Goal: Task Accomplishment & Management: Use online tool/utility

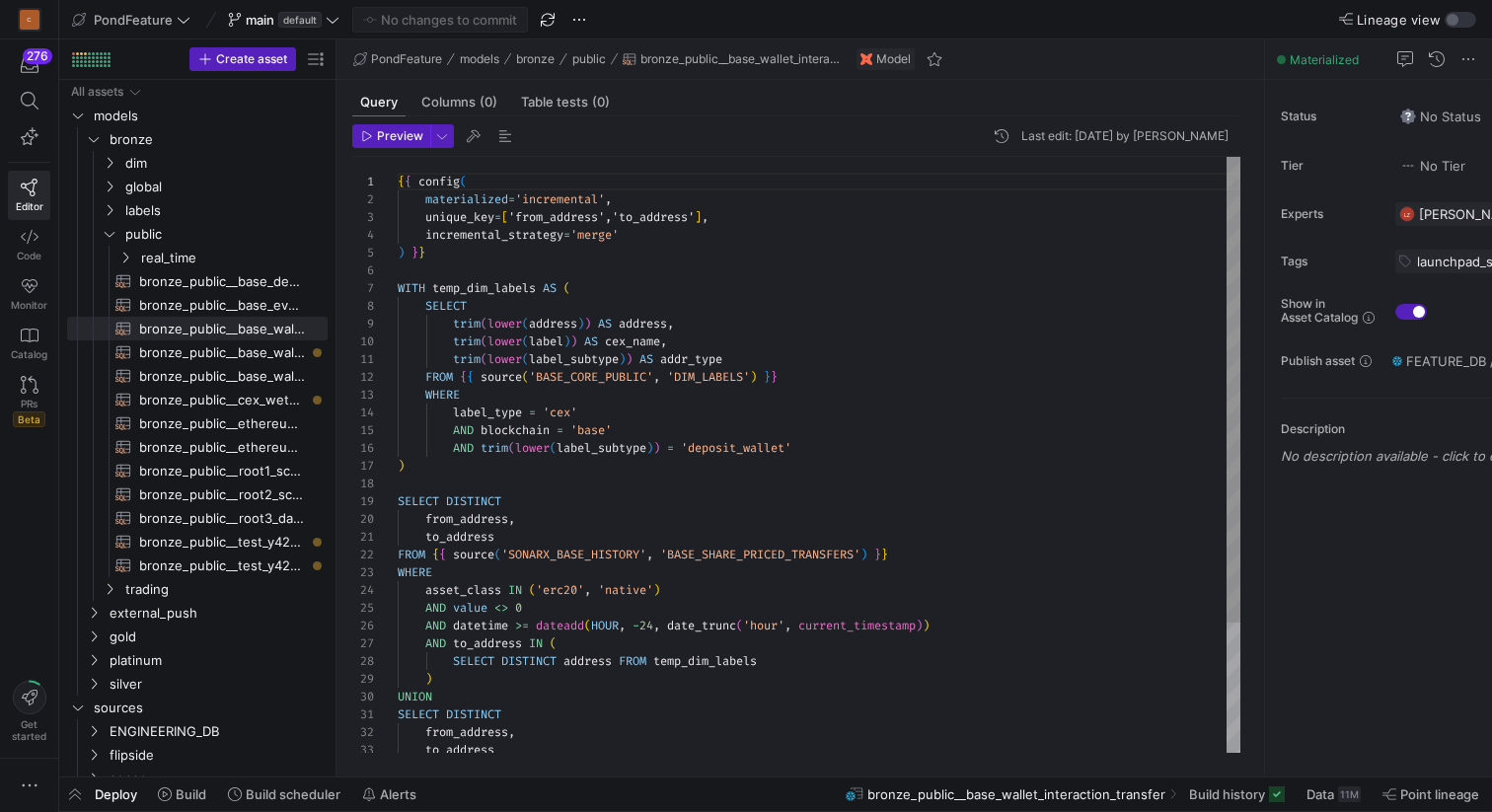
scroll to position [177, 0]
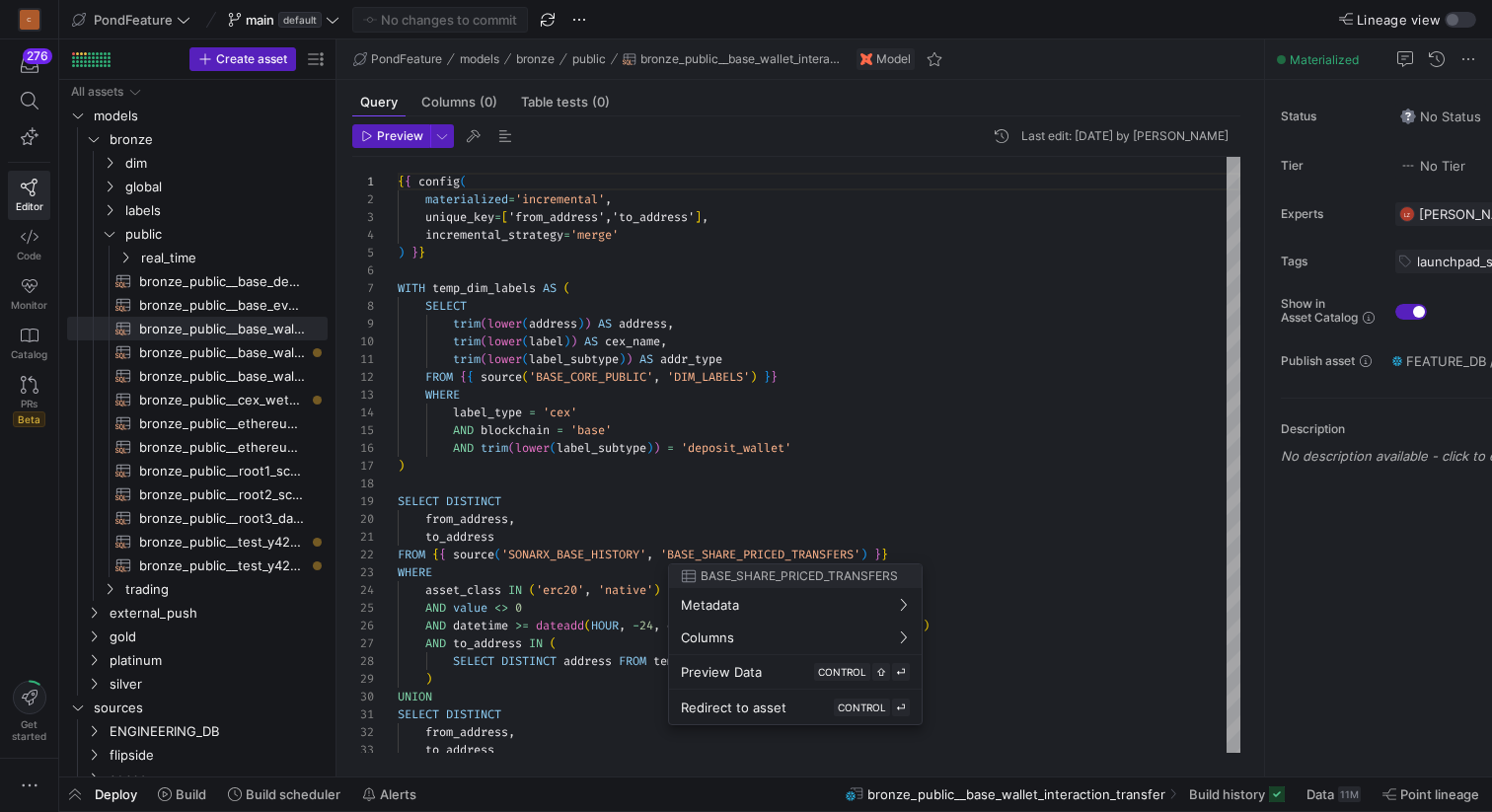
click at [113, 237] on div at bounding box center [746, 406] width 1492 height 812
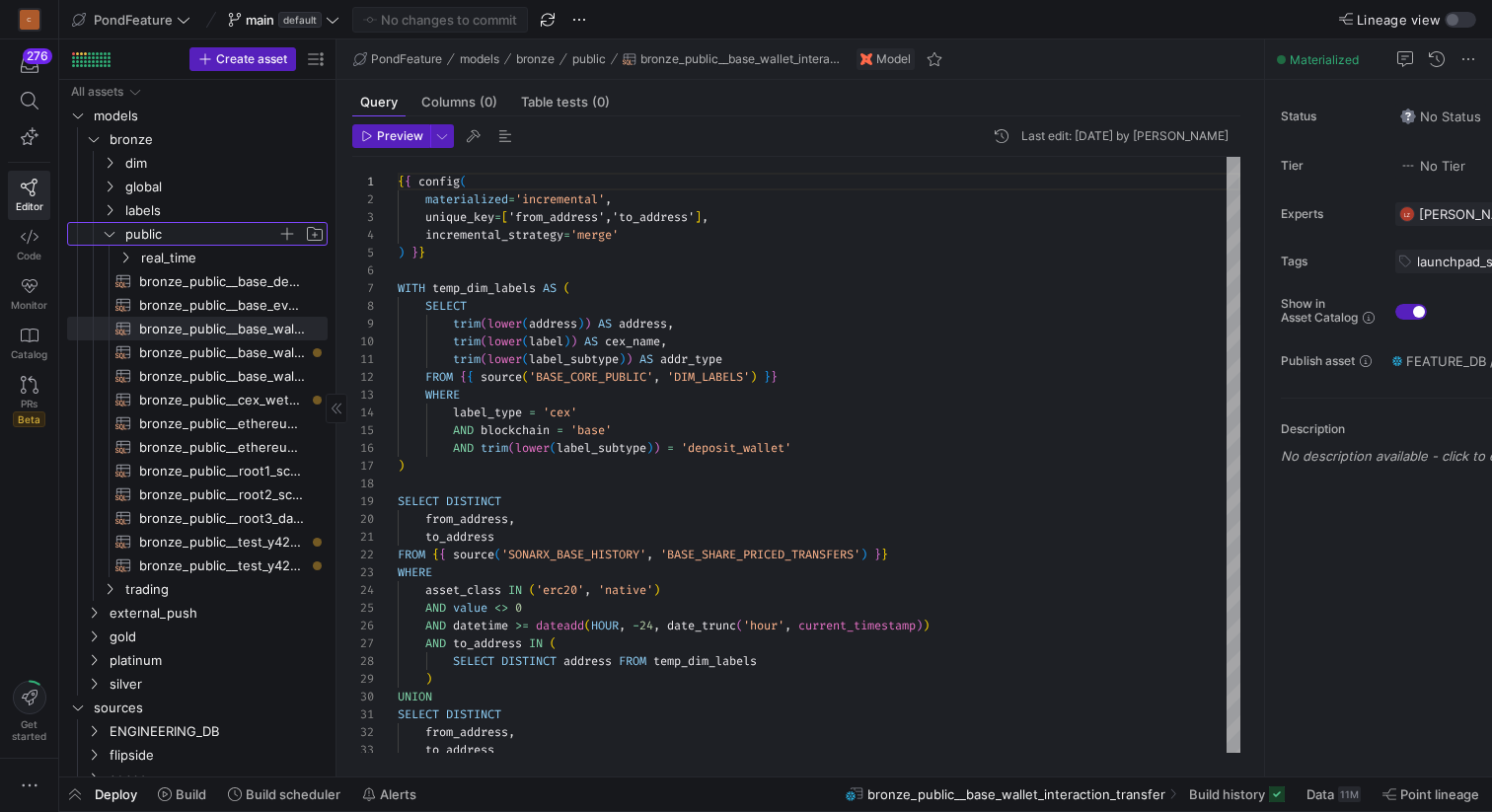
click at [110, 237] on icon "Press SPACE to select this row." at bounding box center [110, 234] width 14 height 12
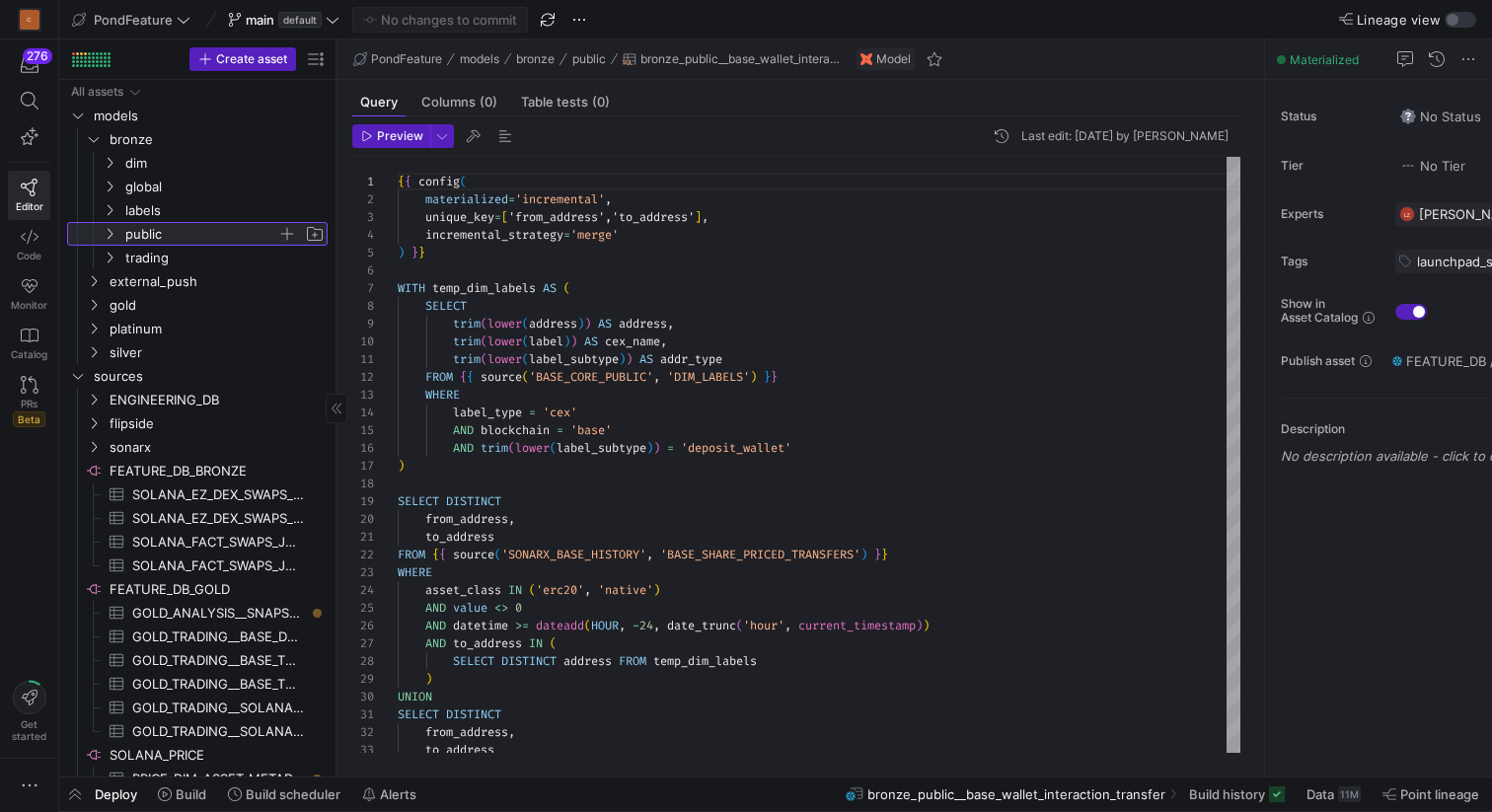
click at [110, 237] on icon at bounding box center [110, 234] width 14 height 12
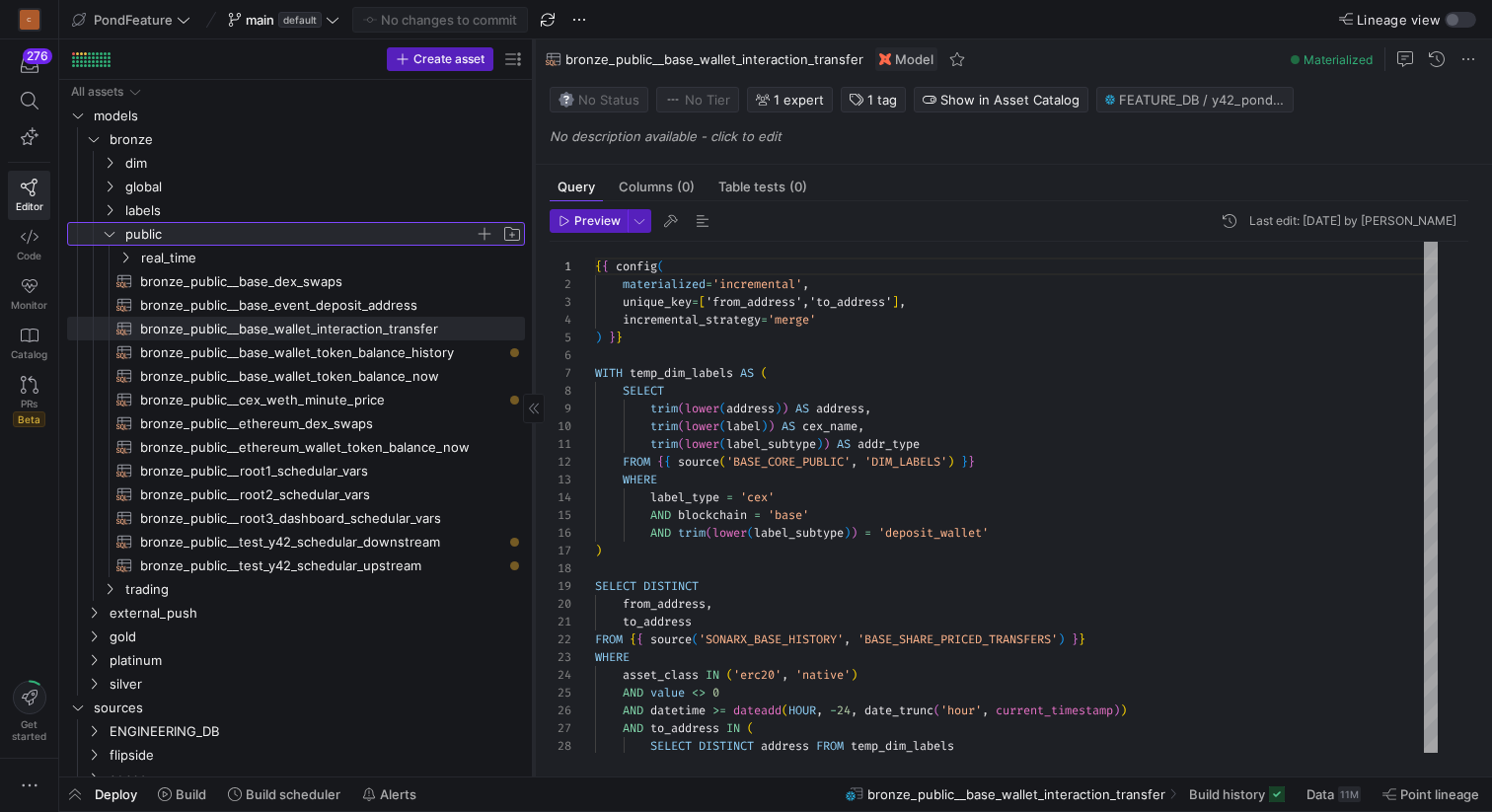
drag, startPoint x: 335, startPoint y: 290, endPoint x: 535, endPoint y: 296, distance: 200.1
click at [534, 296] on div at bounding box center [533, 408] width 1 height 737
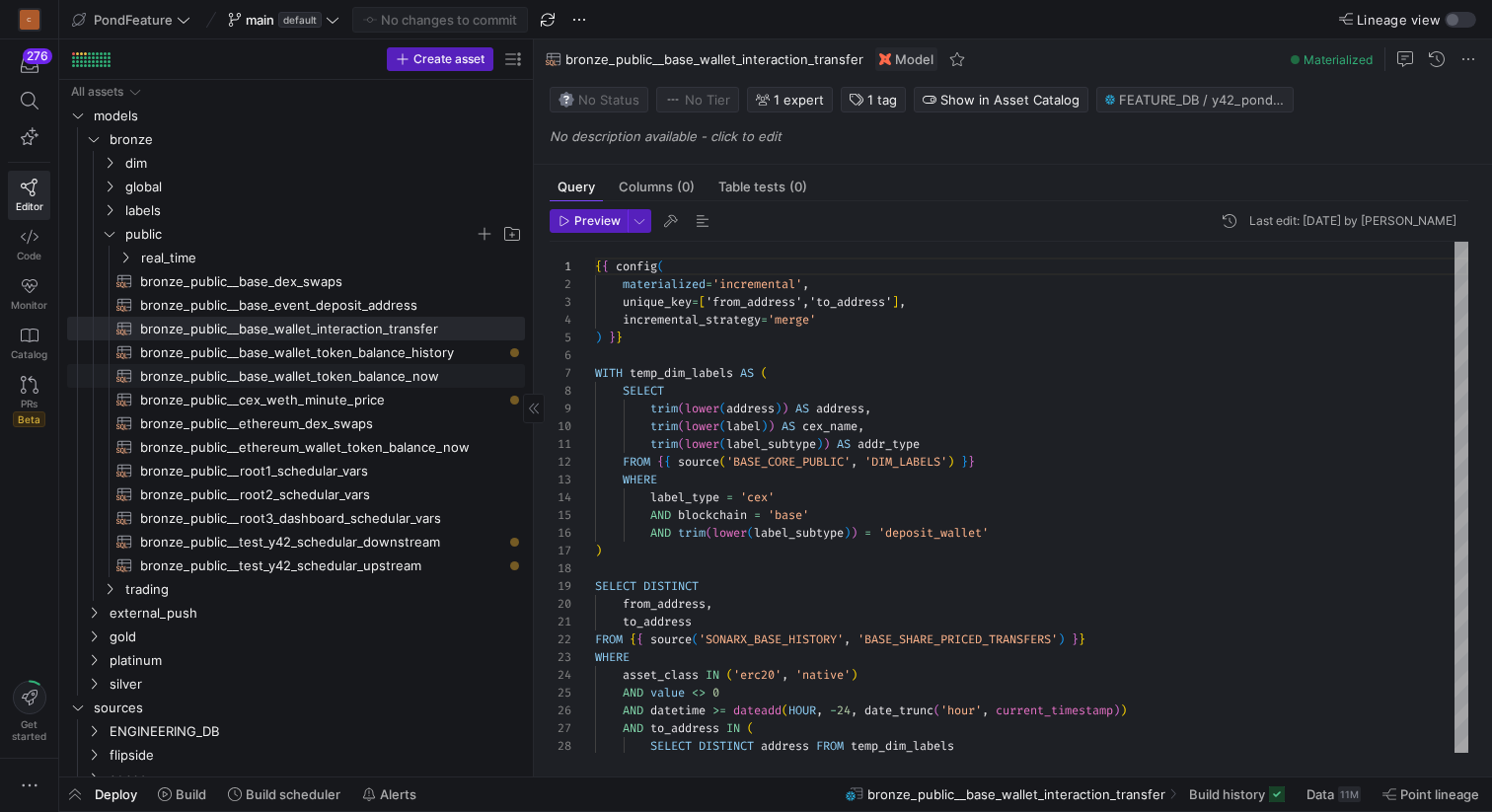
click at [425, 381] on span "bronze_public__base_wallet_token_balance_now​​​​​​​​​​" at bounding box center [321, 376] width 362 height 23
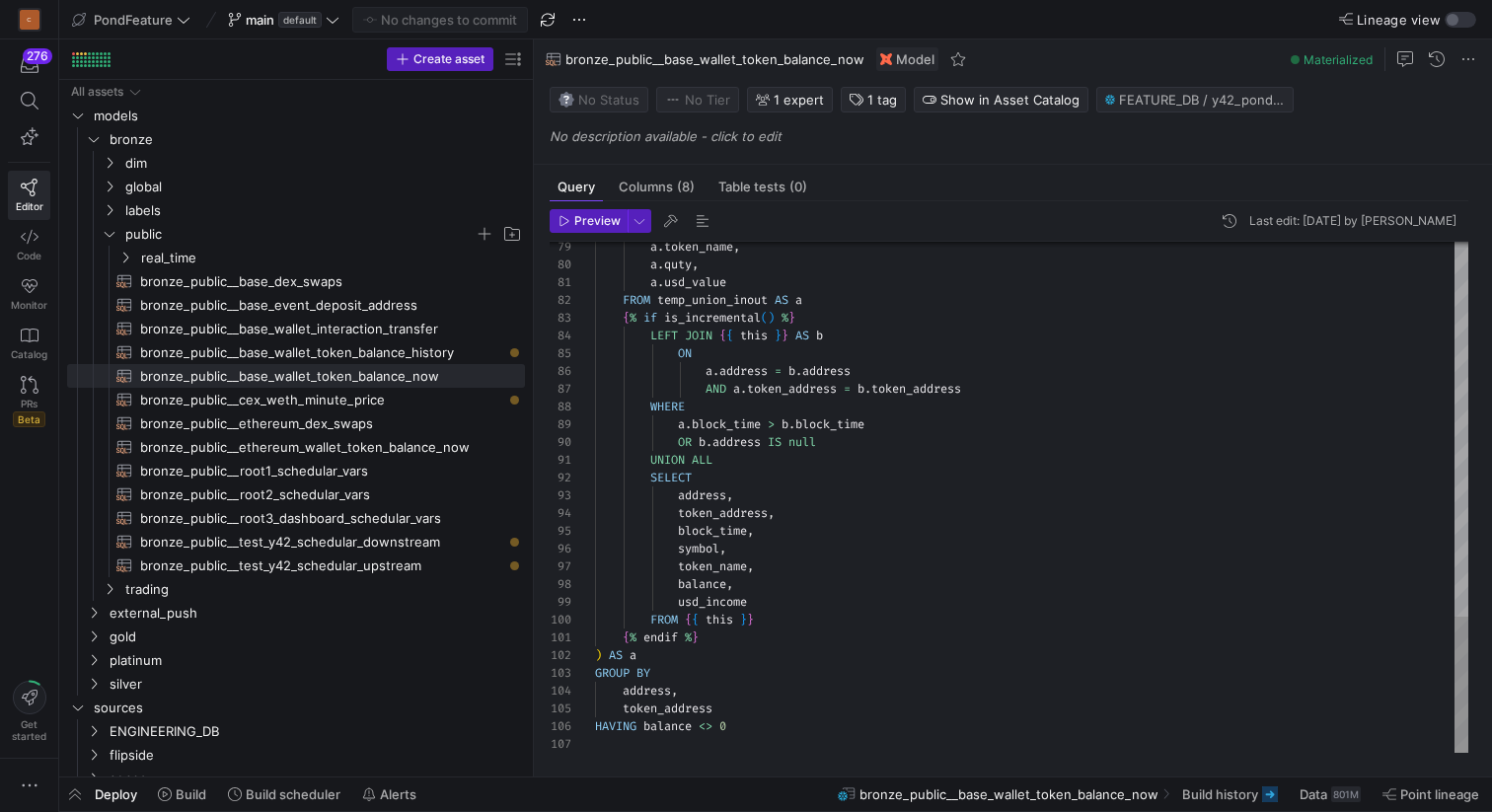
scroll to position [89, 136]
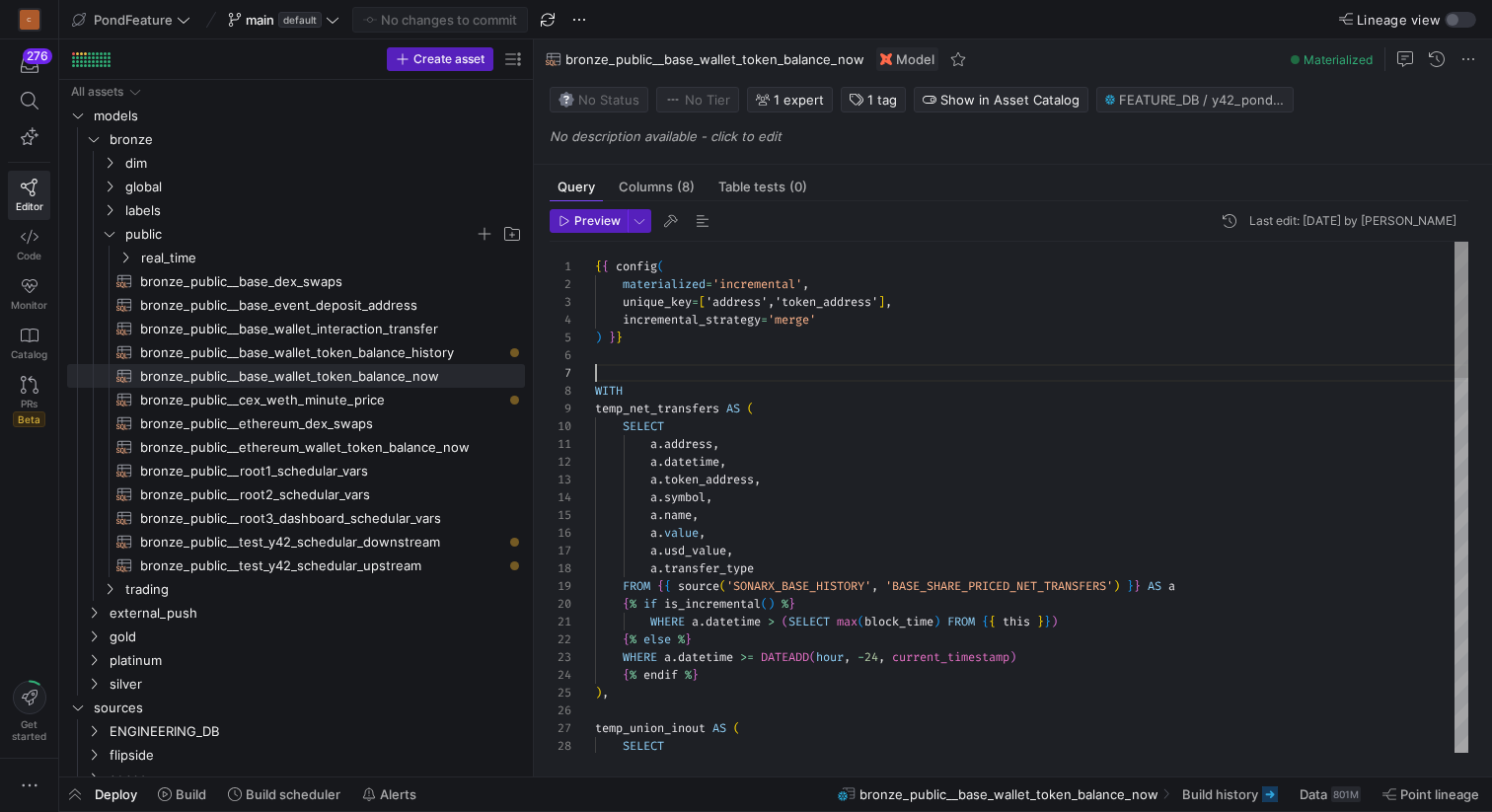
scroll to position [107, 0]
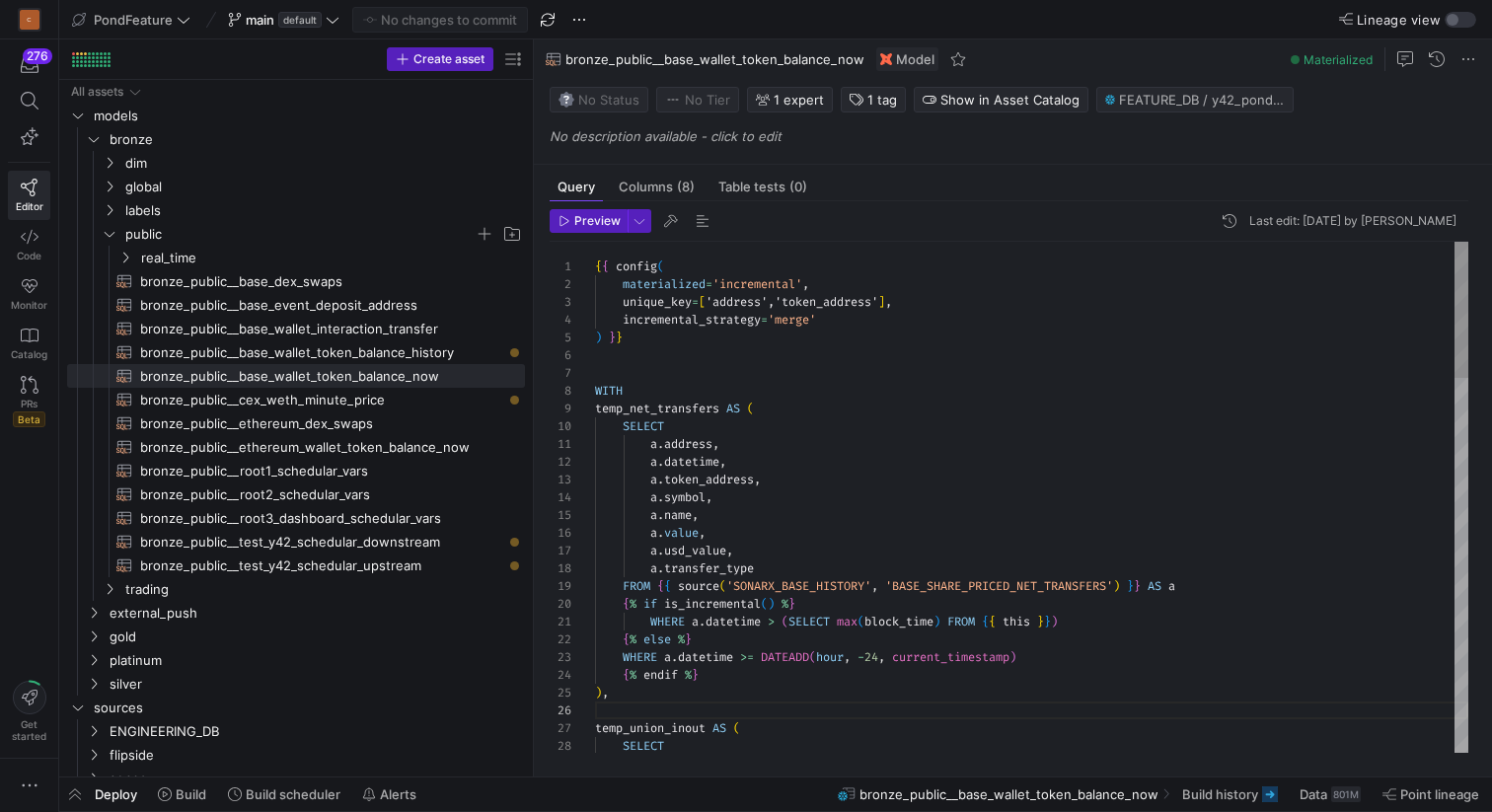
type textarea "{{ config( materialized='incremental', unique_key=['address','token_address'], …"
click at [74, 792] on span "button" at bounding box center [75, 794] width 32 height 34
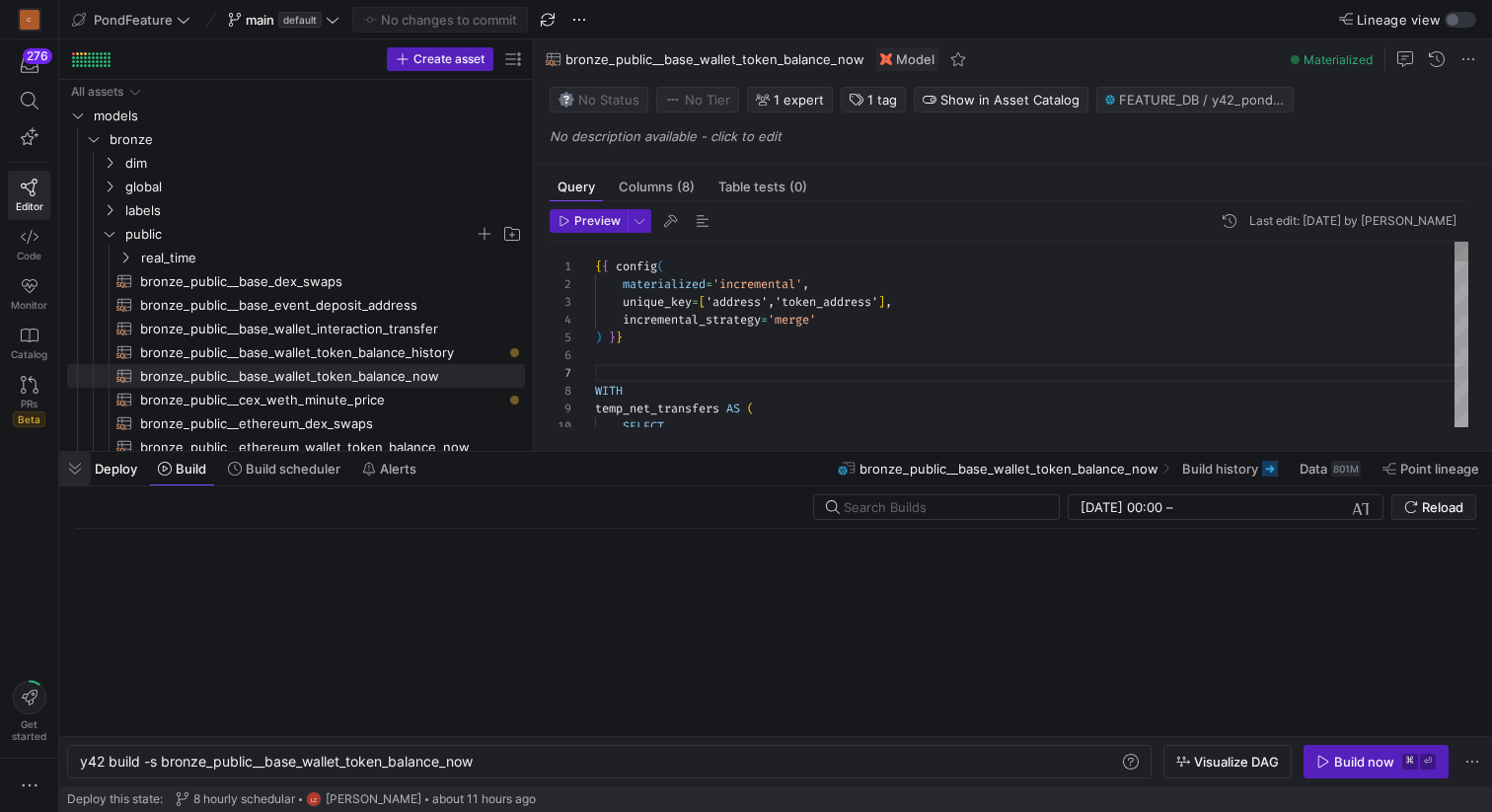
scroll to position [0, 396]
click at [858, 505] on input "text" at bounding box center [944, 507] width 199 height 16
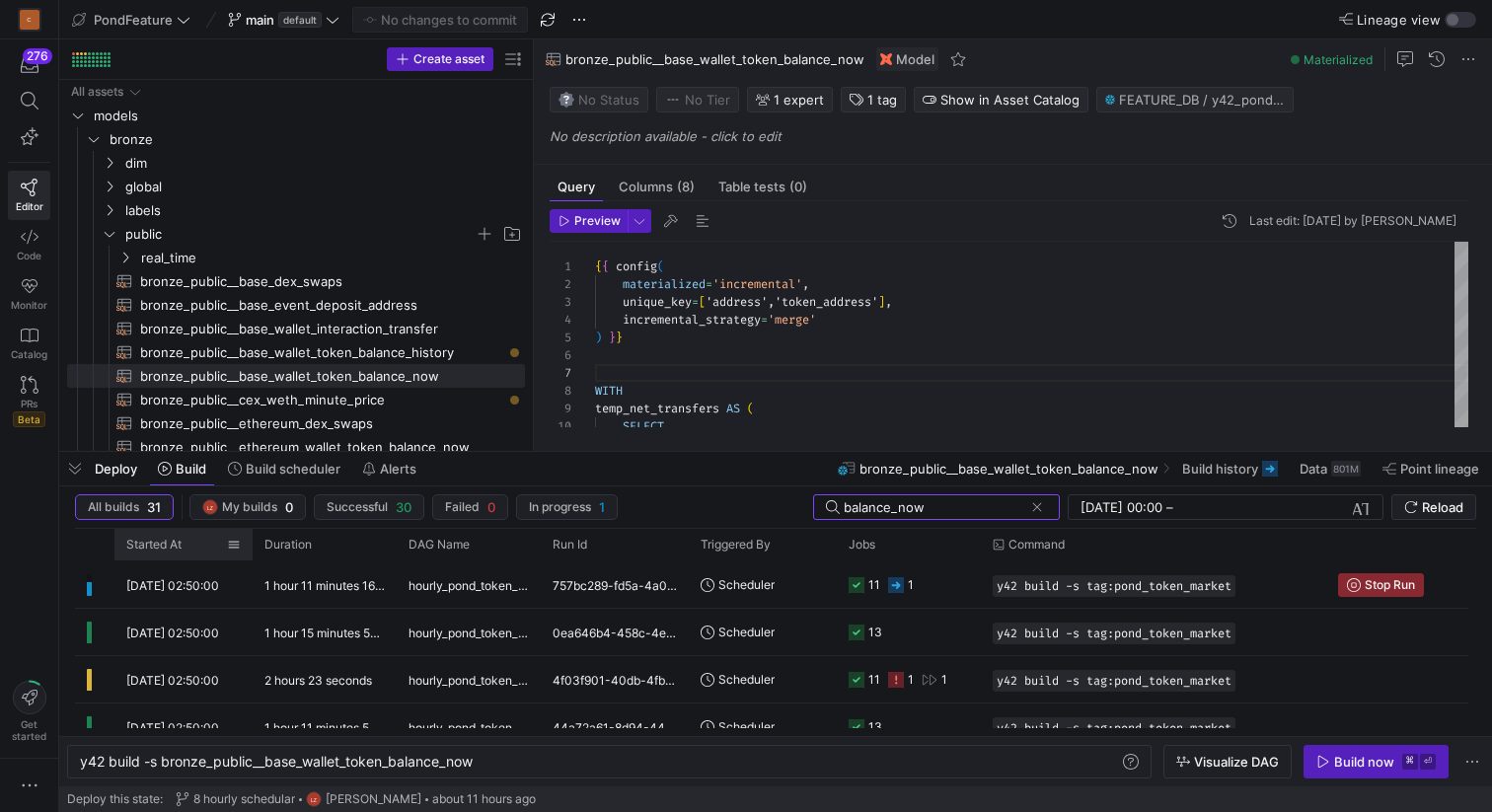
type input "balance_now"
click at [171, 543] on span "Started At" at bounding box center [153, 545] width 55 height 14
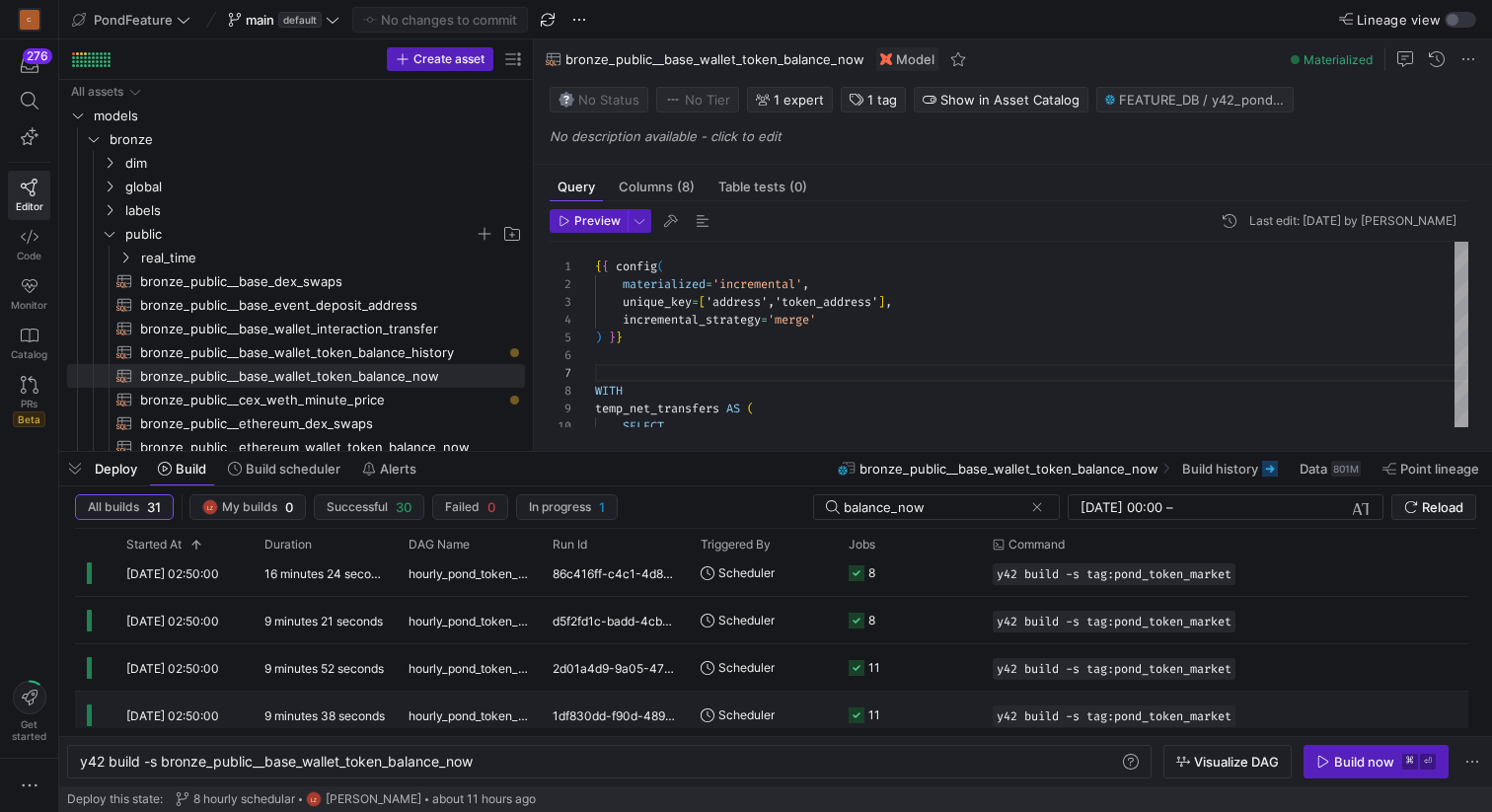
scroll to position [0, 0]
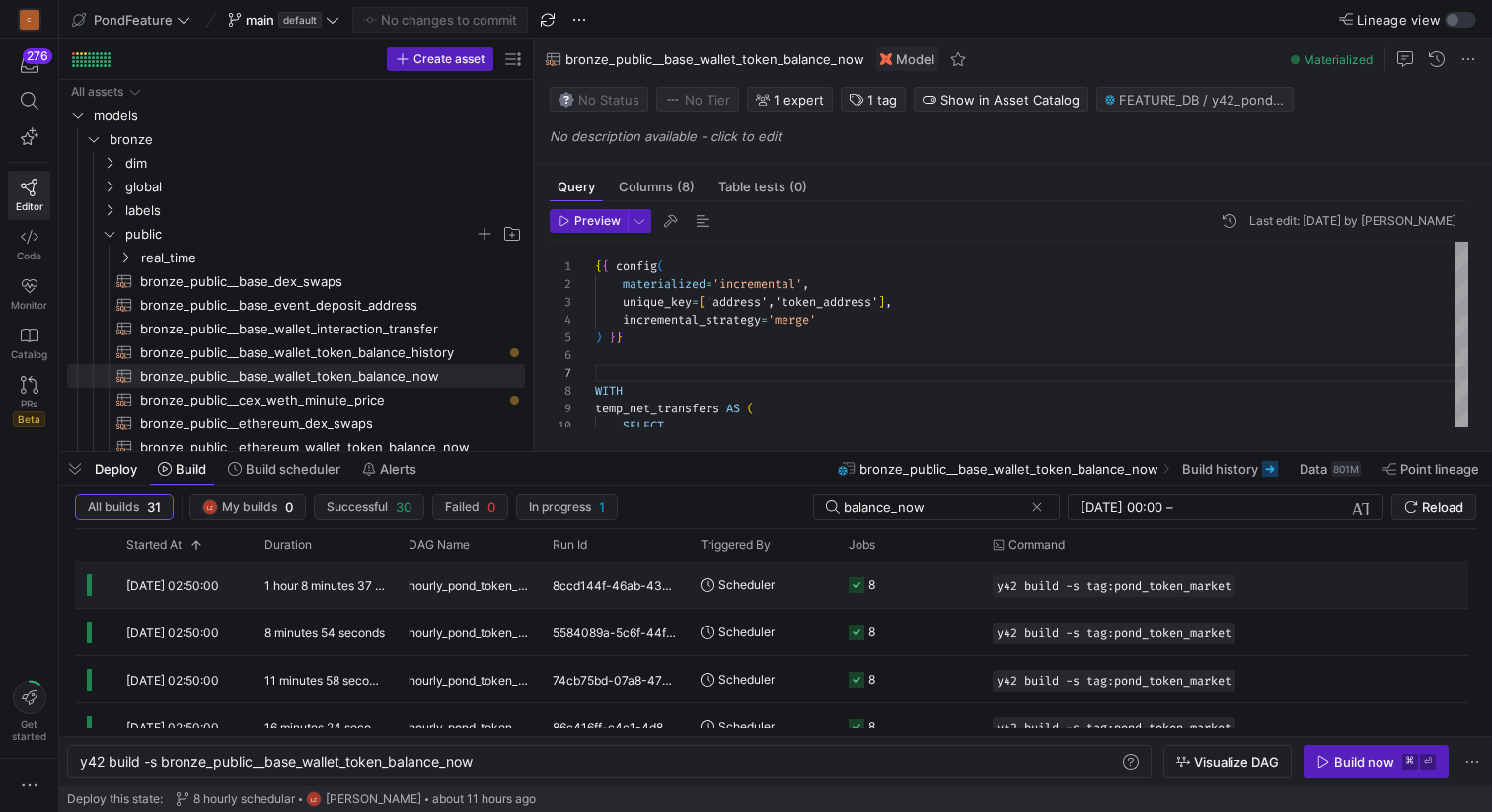
click at [352, 592] on div "1 hour 8 minutes 37 seconds" at bounding box center [325, 584] width 145 height 47
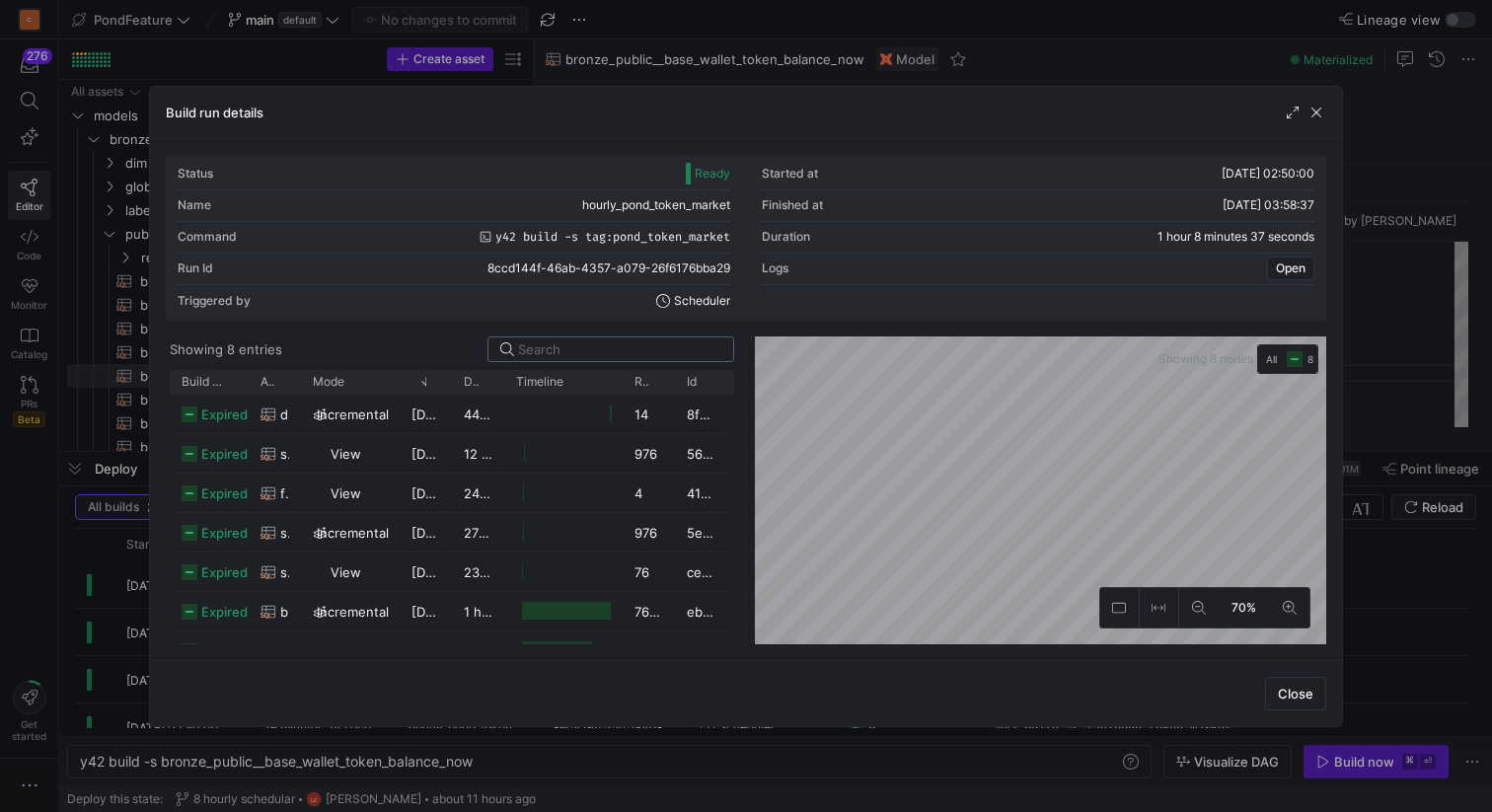
click at [544, 348] on input at bounding box center [620, 350] width 203 height 16
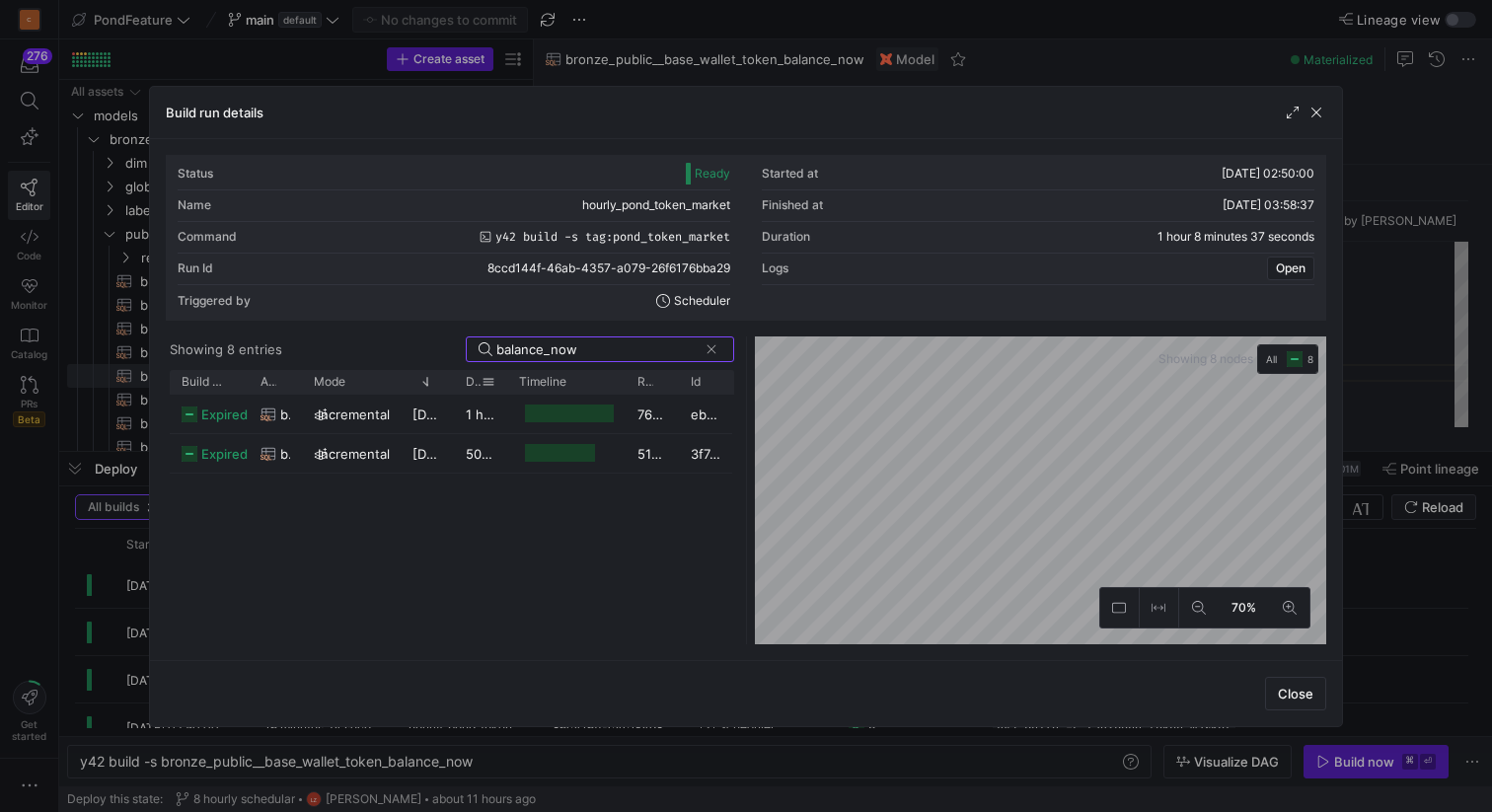
type input "balance_now"
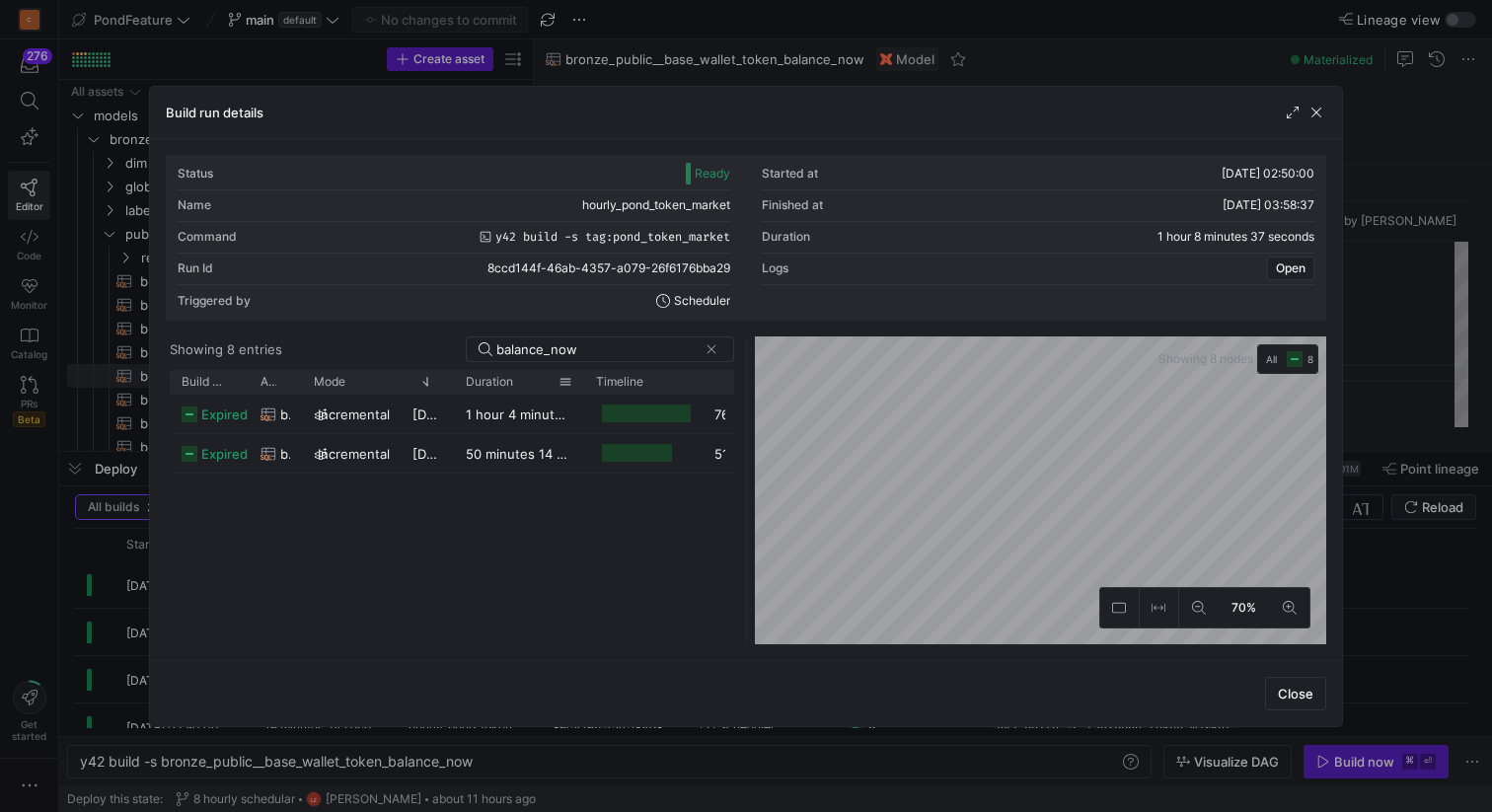
drag, startPoint x: 504, startPoint y: 381, endPoint x: 581, endPoint y: 377, distance: 77.1
click at [581, 377] on div at bounding box center [584, 382] width 8 height 24
click at [1319, 111] on span "button" at bounding box center [1317, 113] width 20 height 20
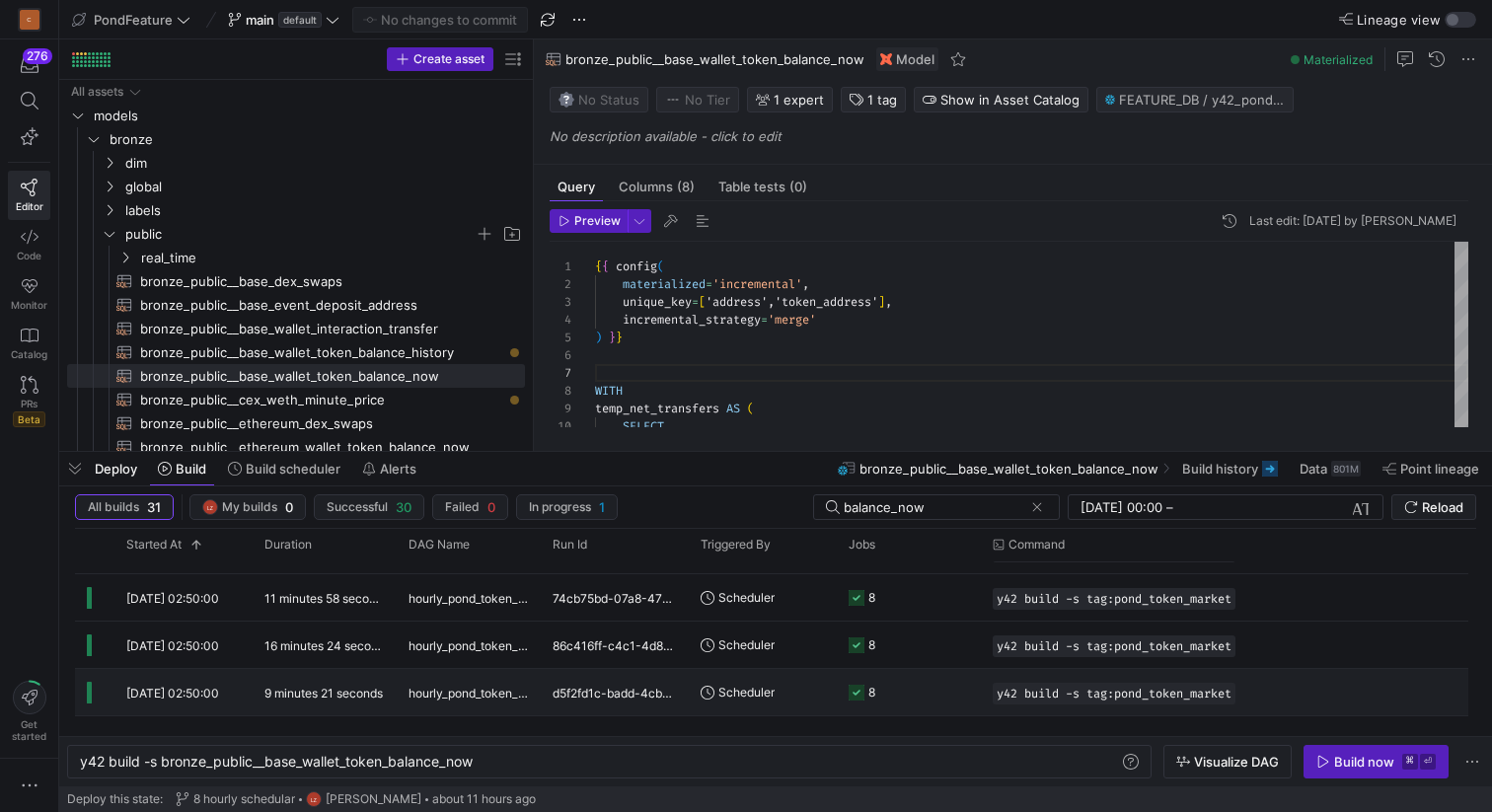
scroll to position [51, 0]
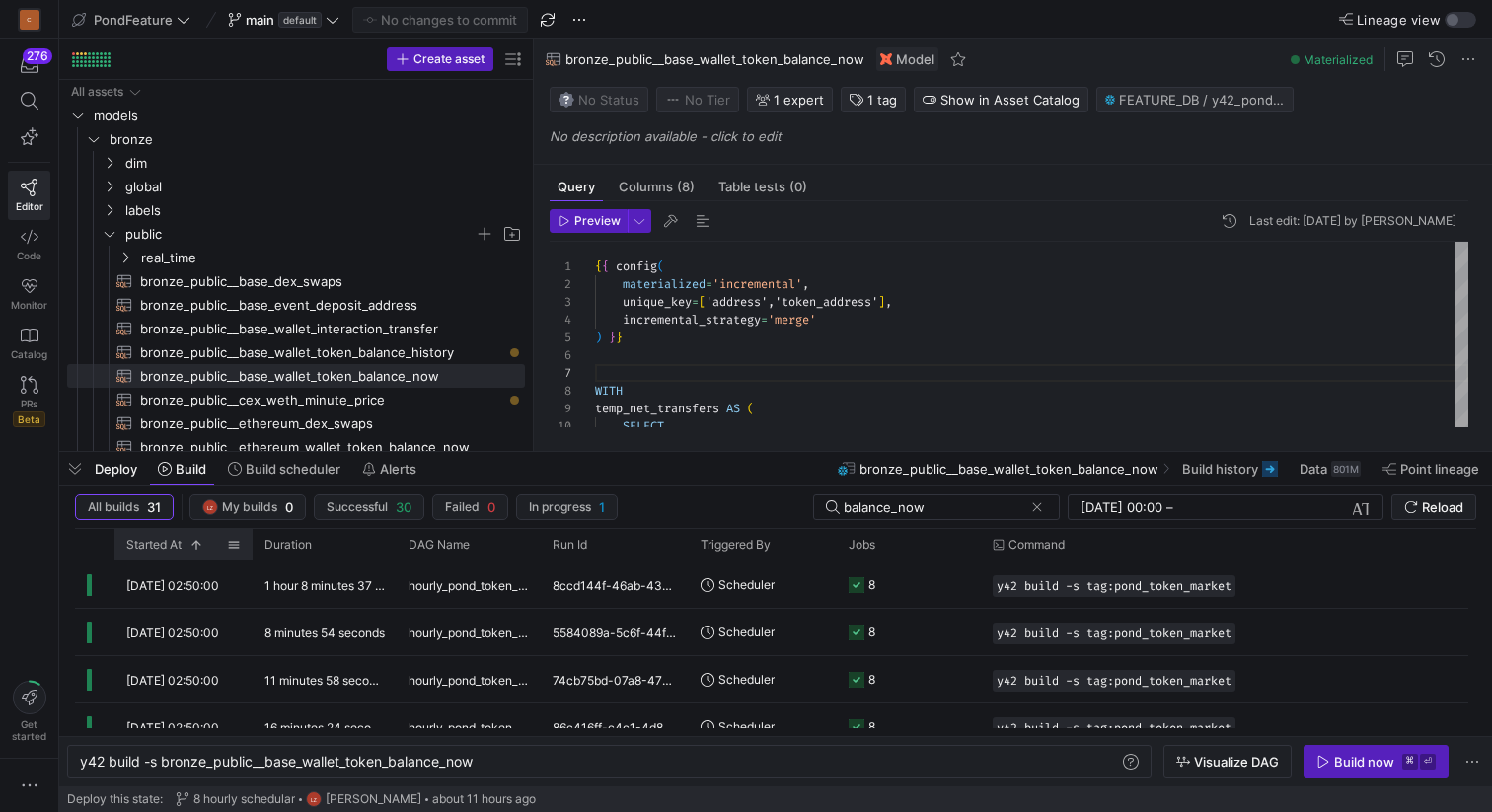
click at [198, 547] on span at bounding box center [196, 545] width 14 height 14
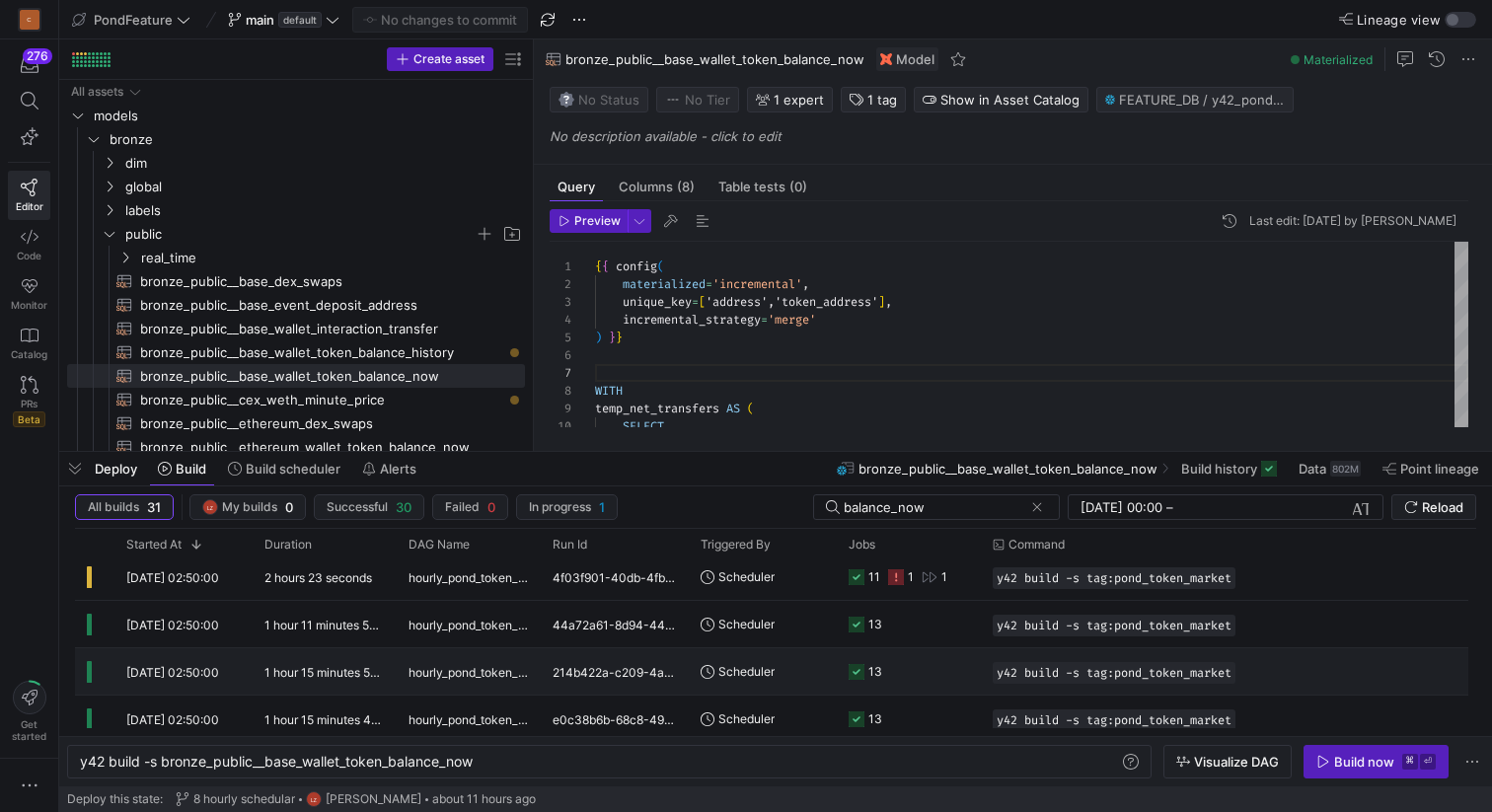
scroll to position [68, 0]
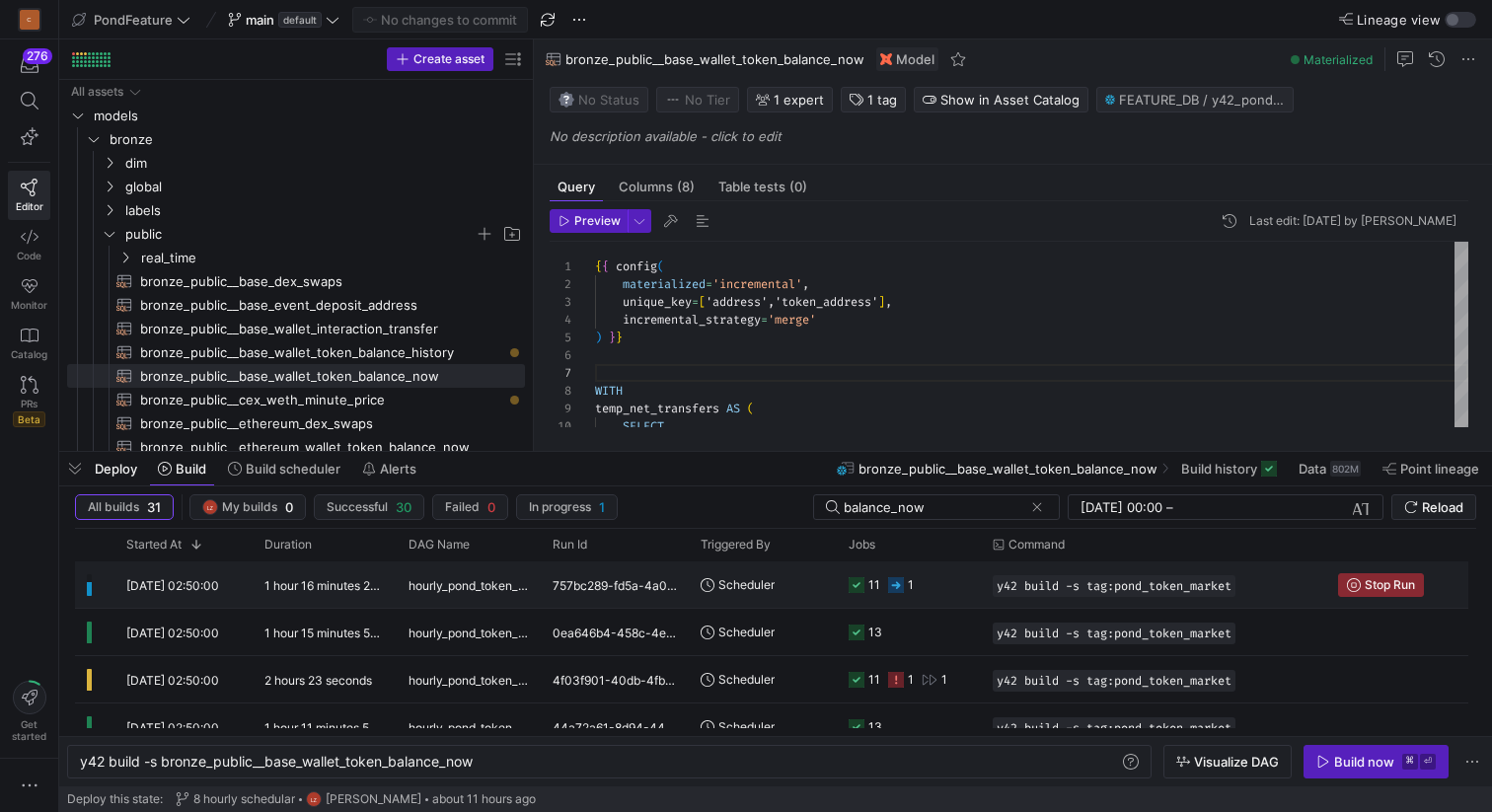
click at [403, 583] on div "hourly_pond_token_market" at bounding box center [468, 584] width 145 height 47
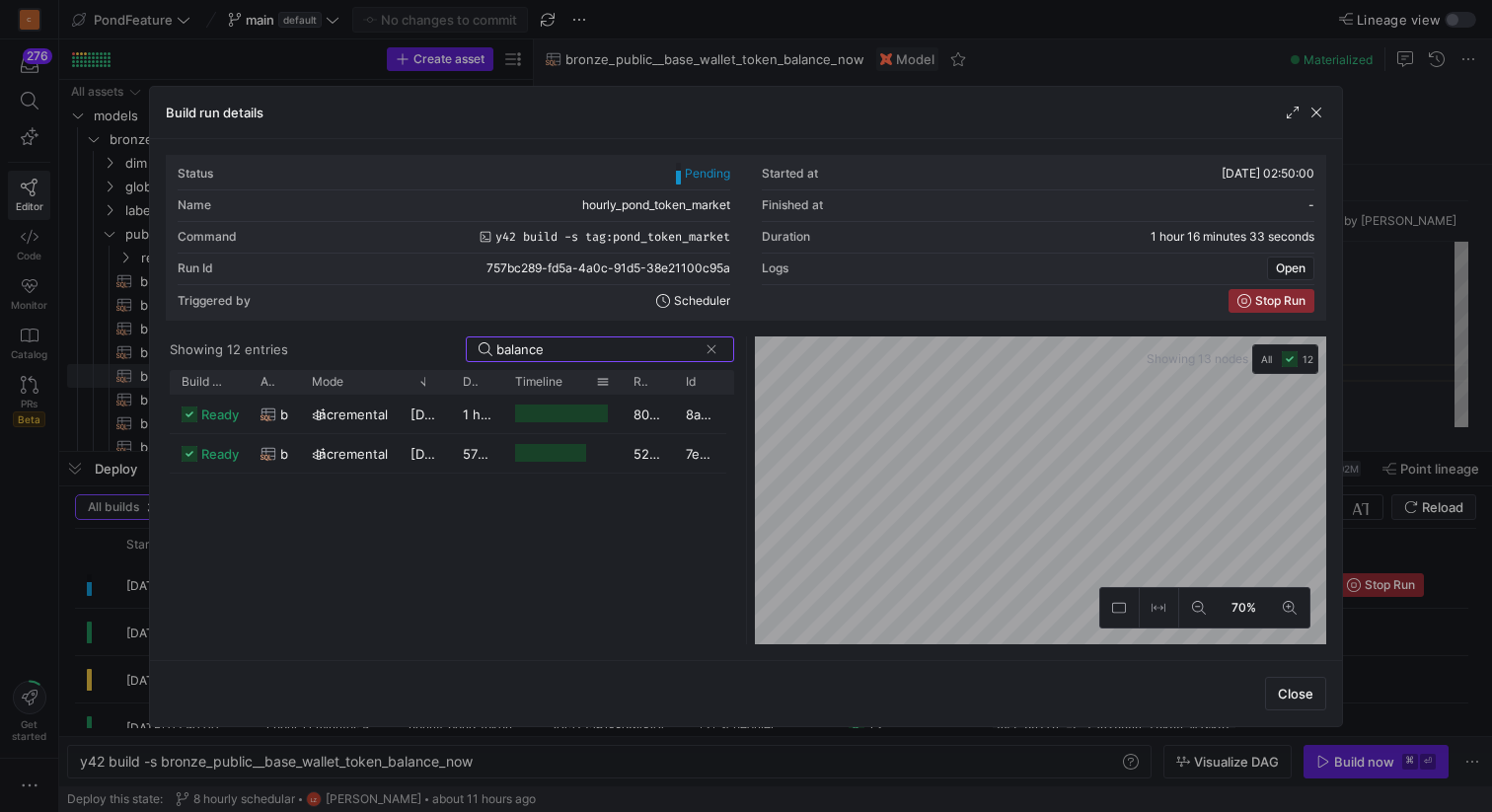
type input "balance"
drag, startPoint x: 514, startPoint y: 382, endPoint x: 567, endPoint y: 379, distance: 53.1
click at [567, 379] on div "Timeline" at bounding box center [555, 382] width 81 height 14
drag, startPoint x: 485, startPoint y: 382, endPoint x: 519, endPoint y: 382, distance: 34.0
click at [519, 382] on div "Build status Asset Mode Duration" at bounding box center [448, 382] width 556 height 24
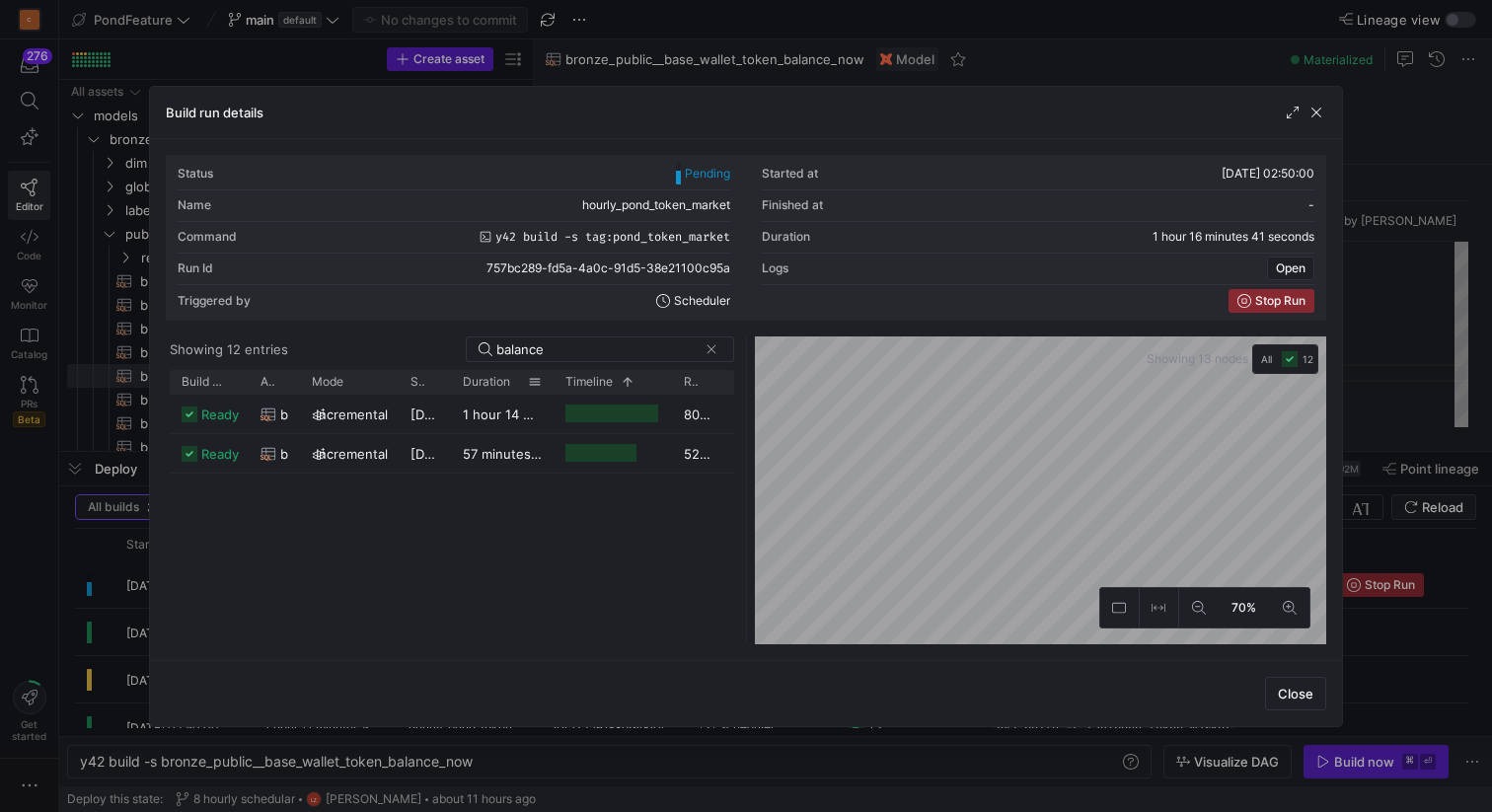
drag, startPoint x: 498, startPoint y: 392, endPoint x: 549, endPoint y: 390, distance: 51.0
click at [550, 390] on div at bounding box center [554, 382] width 8 height 24
click at [514, 415] on y42-duration "1 hour 14 minutes 3 seconds" at bounding box center [551, 414] width 177 height 16
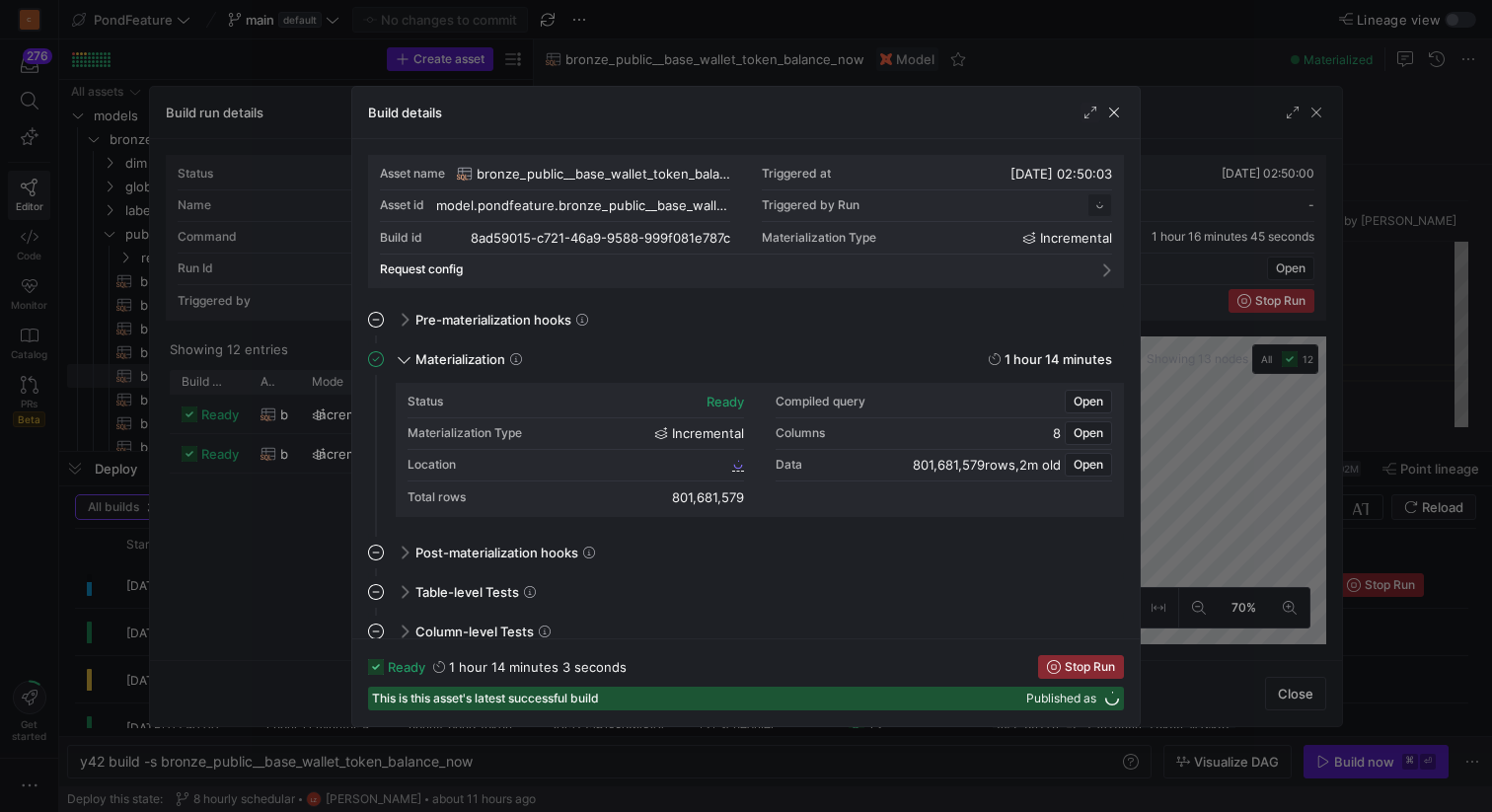
scroll to position [177, 0]
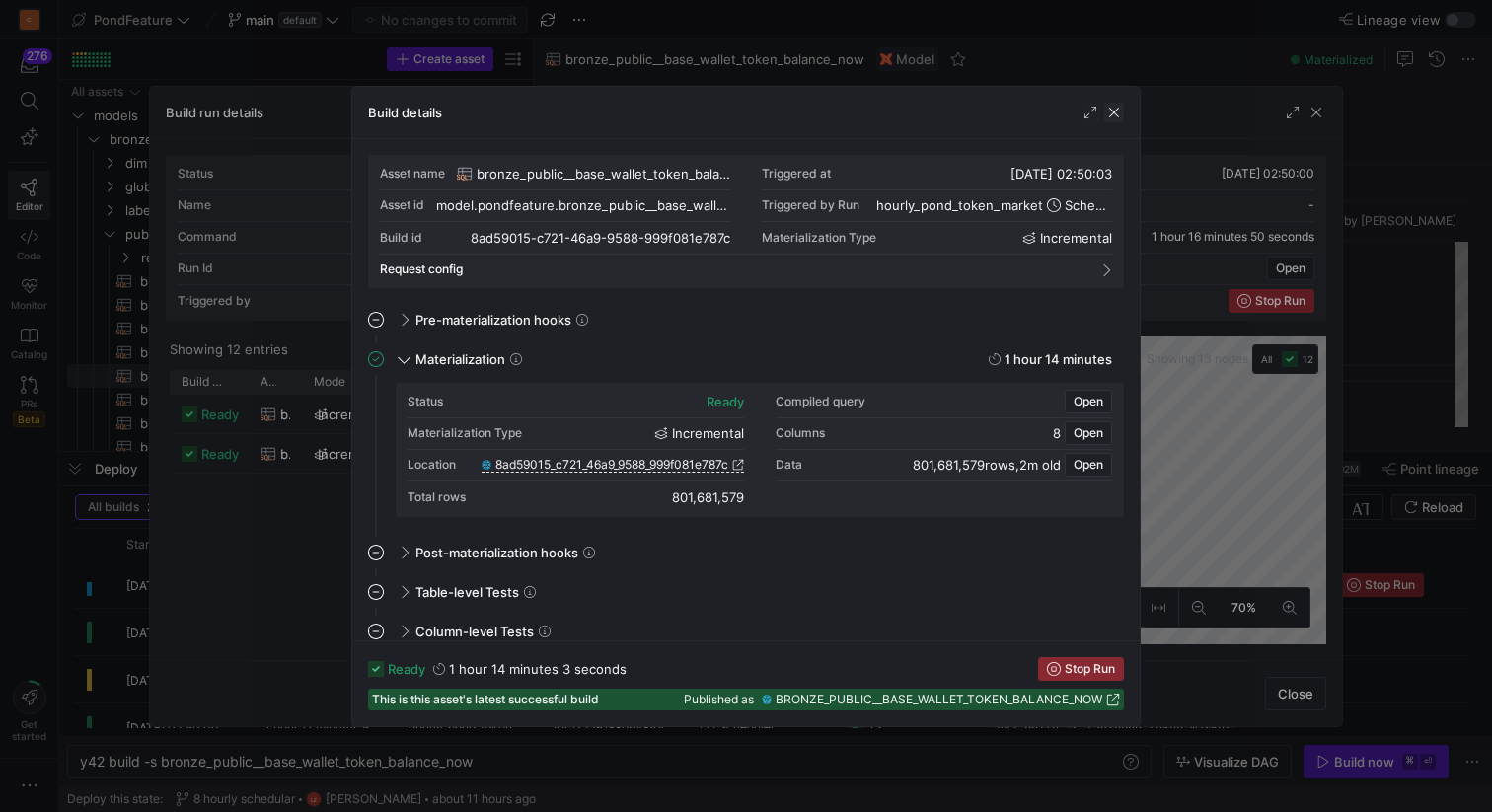
click at [1110, 116] on span "button" at bounding box center [1114, 113] width 20 height 20
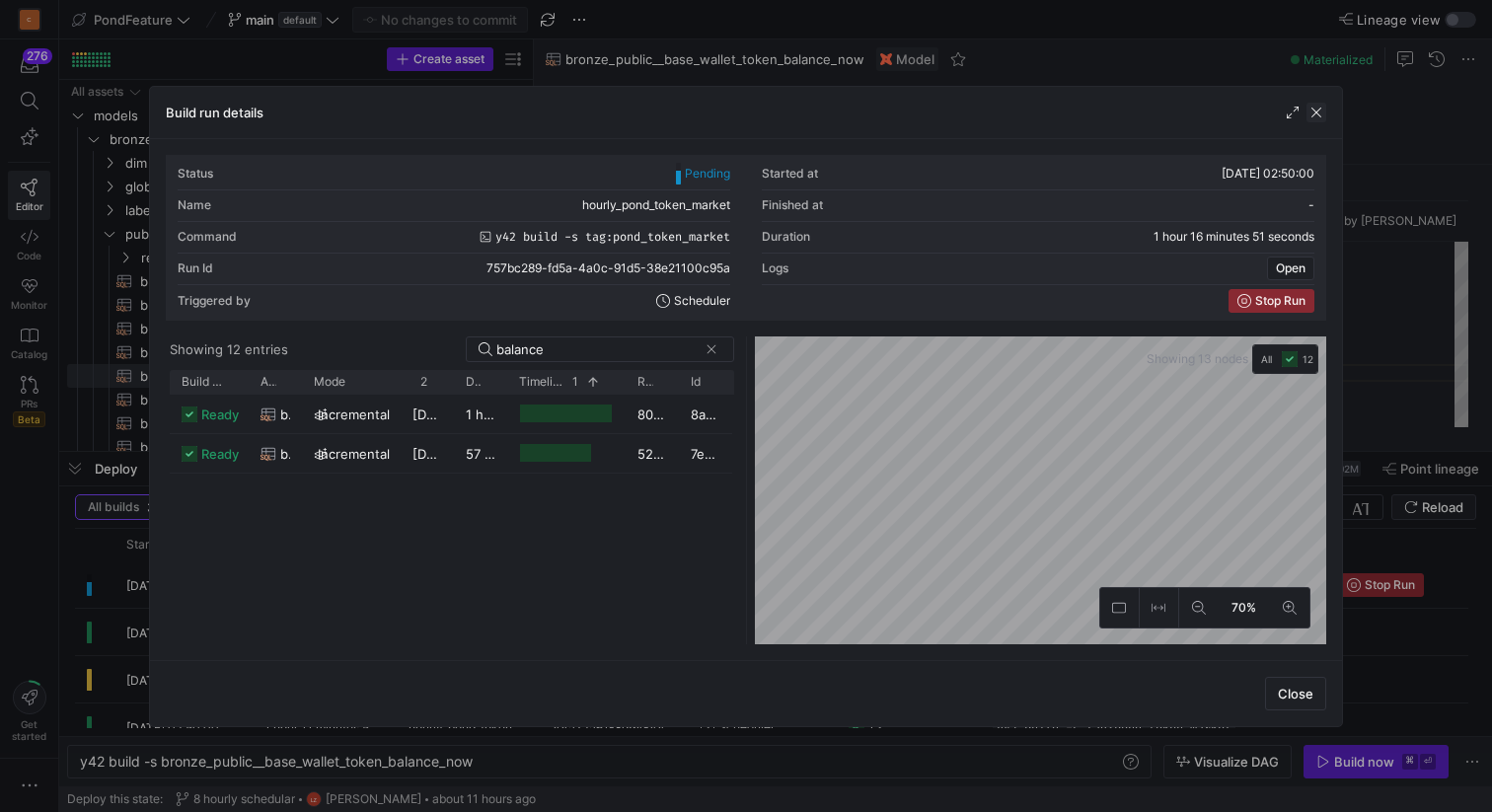
click at [1319, 116] on span "button" at bounding box center [1317, 113] width 20 height 20
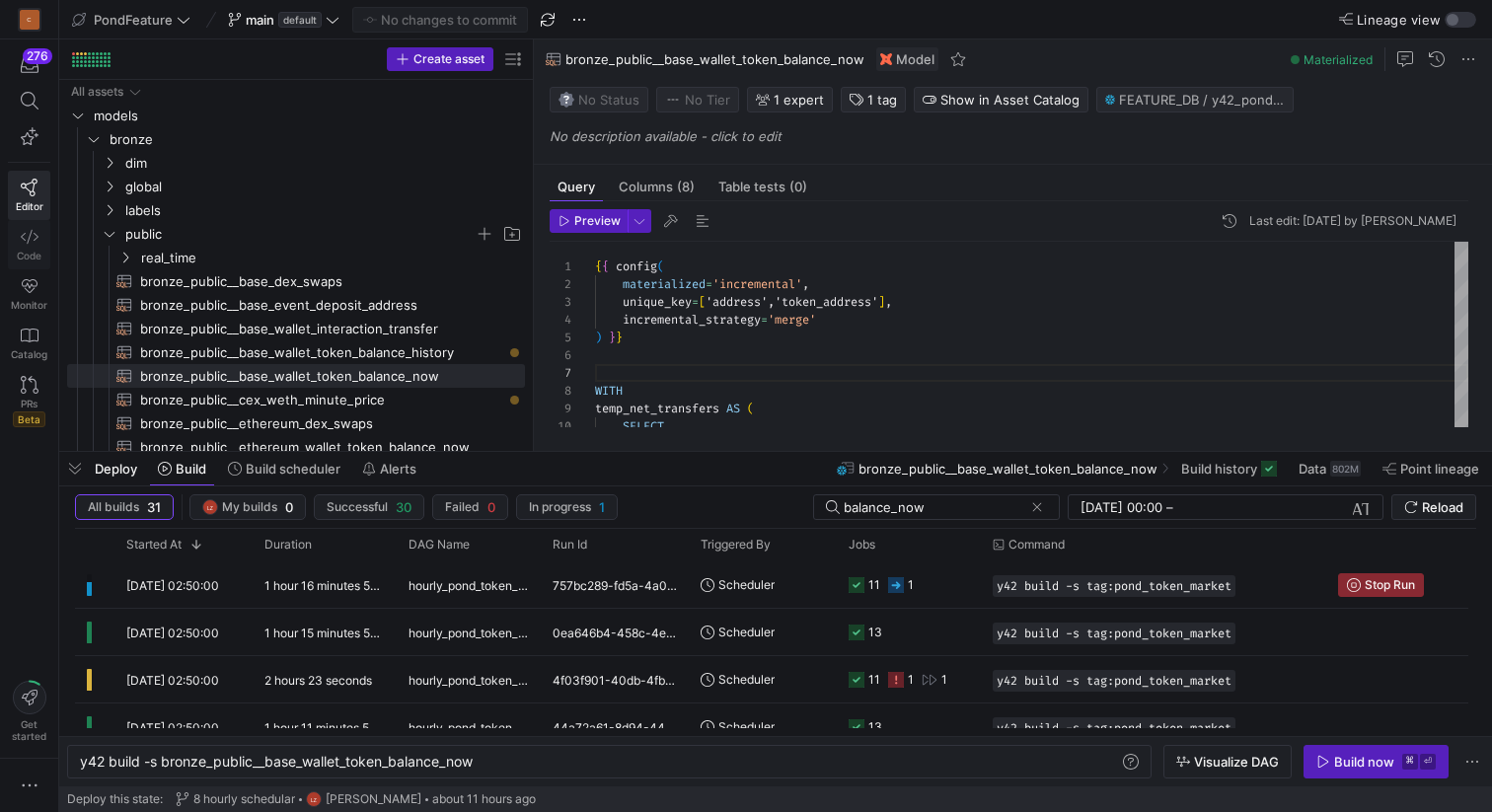
click at [27, 238] on icon at bounding box center [30, 237] width 18 height 18
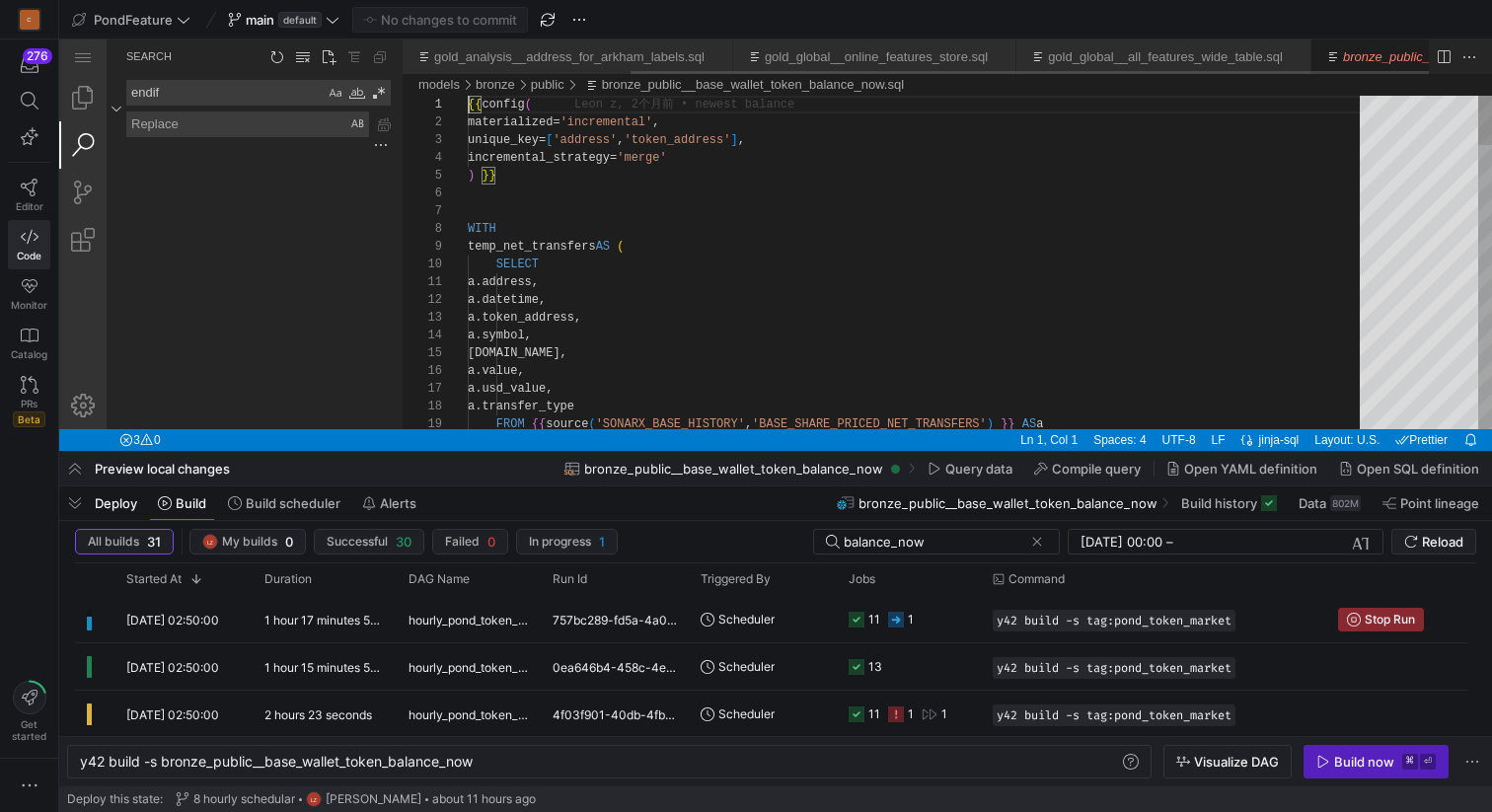
scroll to position [0, 291]
click at [24, 90] on span at bounding box center [29, 101] width 41 height 34
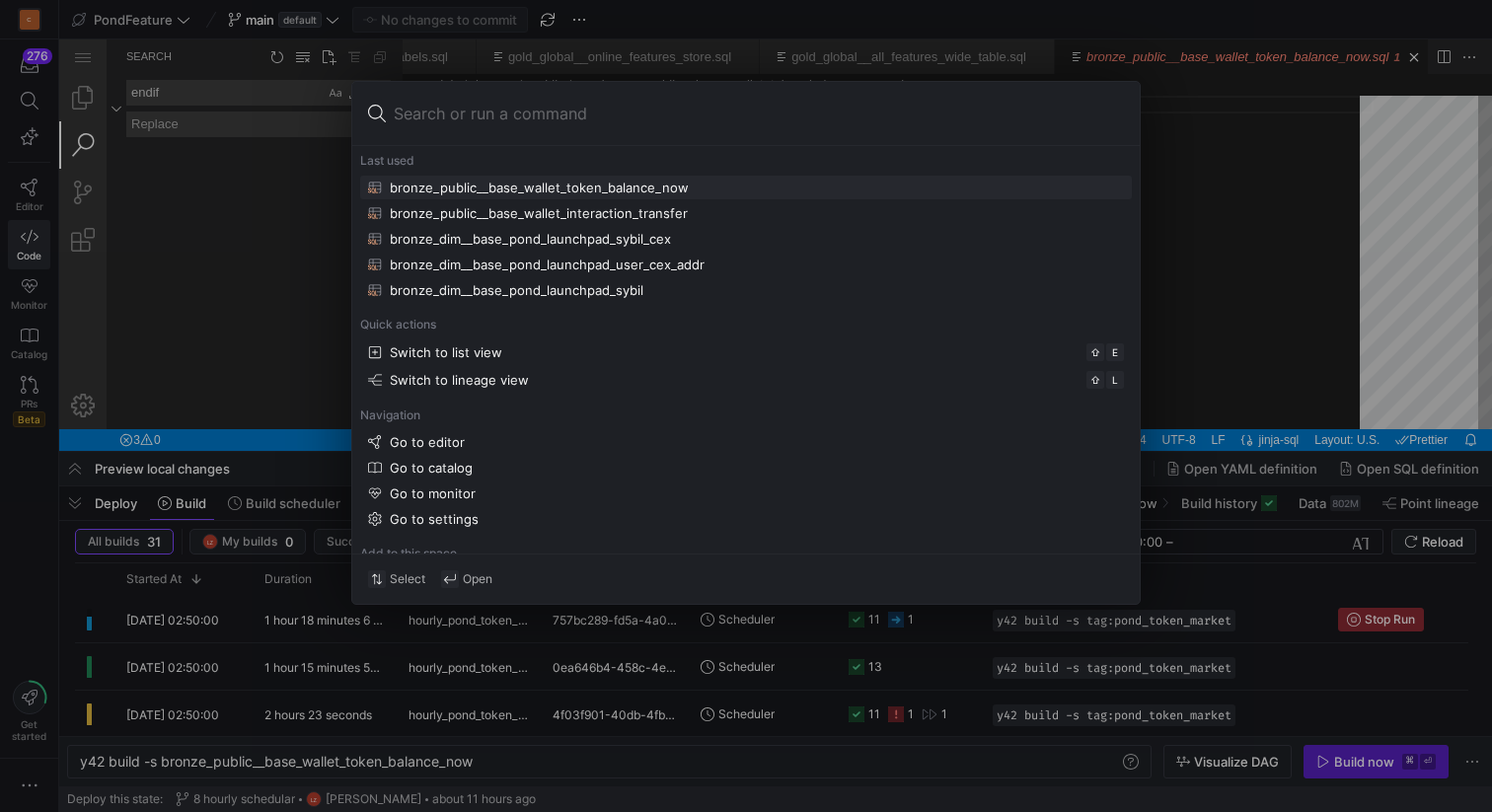
click at [181, 268] on div at bounding box center [746, 406] width 1492 height 812
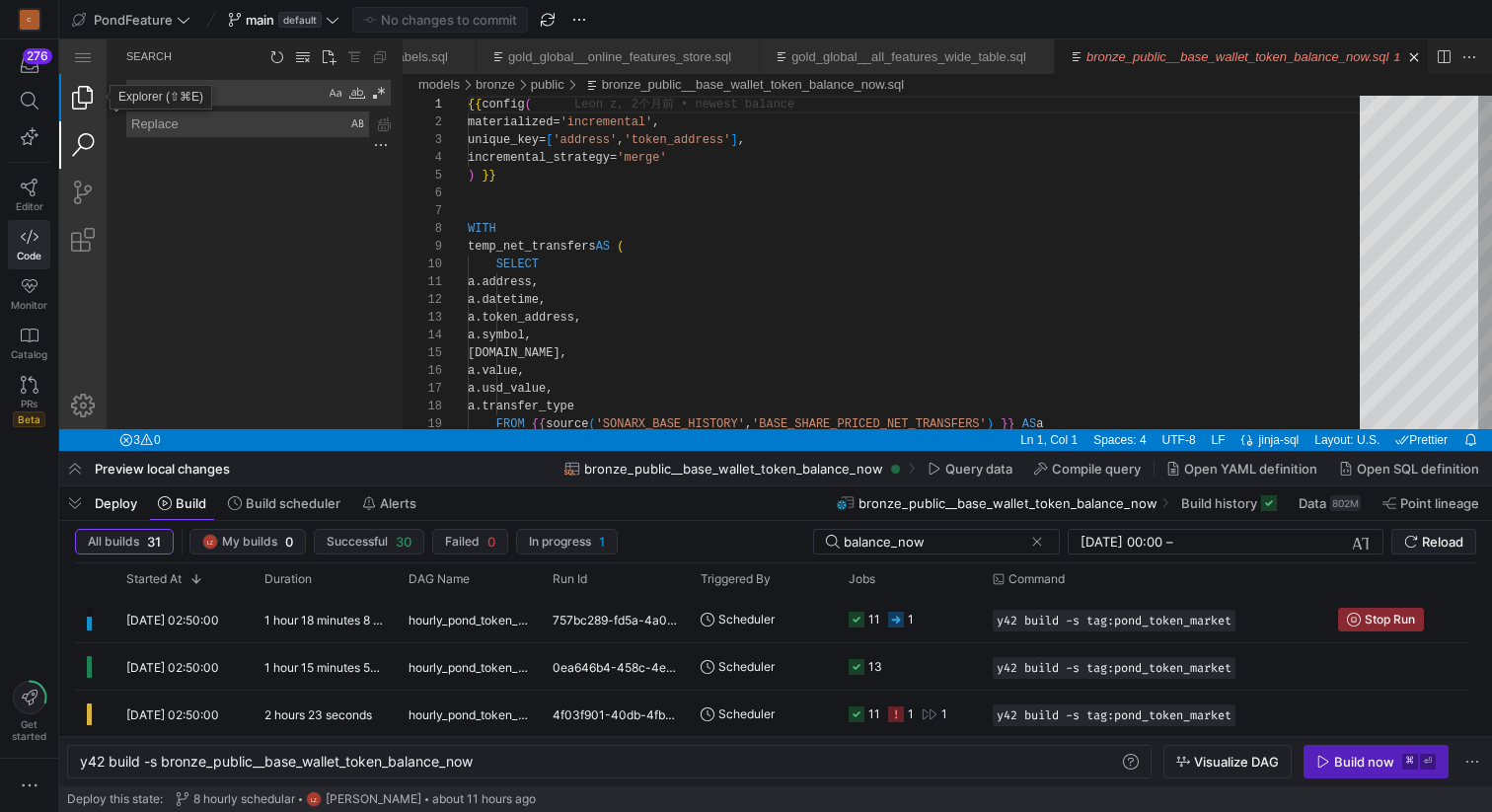
click at [83, 96] on link "Explorer (⇧⌘E)" at bounding box center [83, 98] width 48 height 48
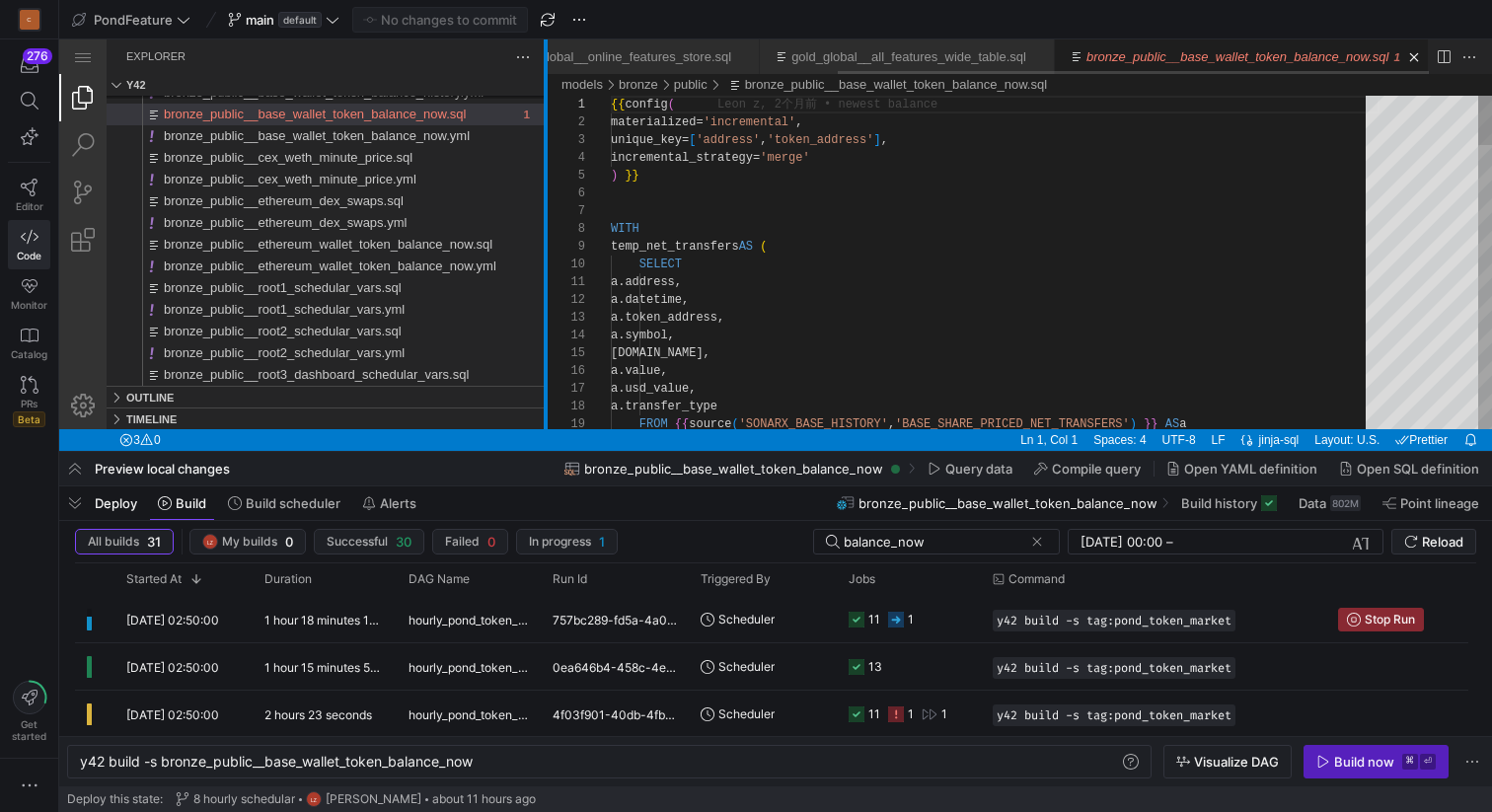
drag, startPoint x: 402, startPoint y: 156, endPoint x: 544, endPoint y: 156, distance: 142.0
click at [544, 156] on div at bounding box center [546, 234] width 4 height 390
click at [435, 138] on span "bronze_public__base_wallet_token_balance_now.yml" at bounding box center [316, 135] width 306 height 15
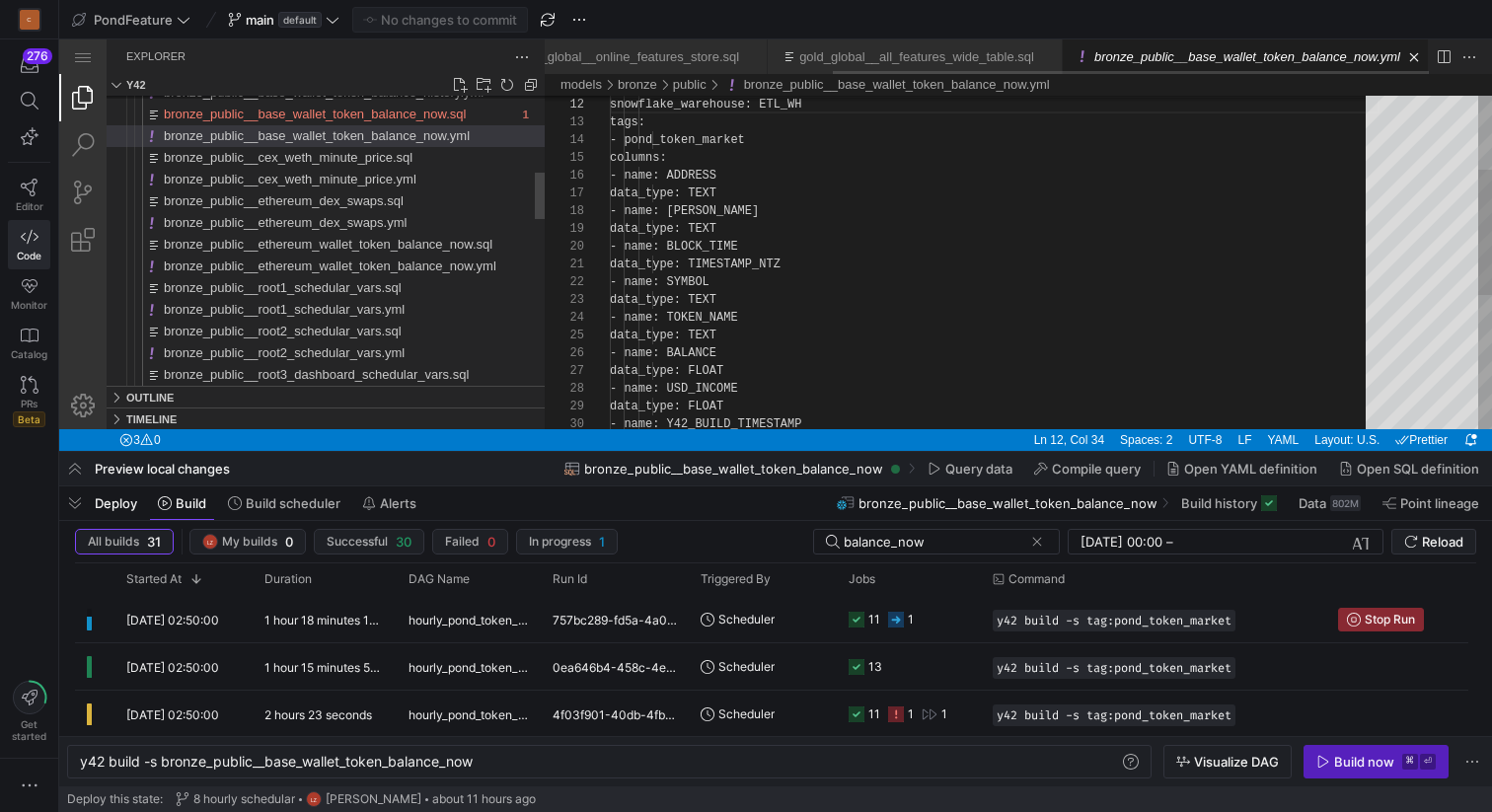
scroll to position [177, 234]
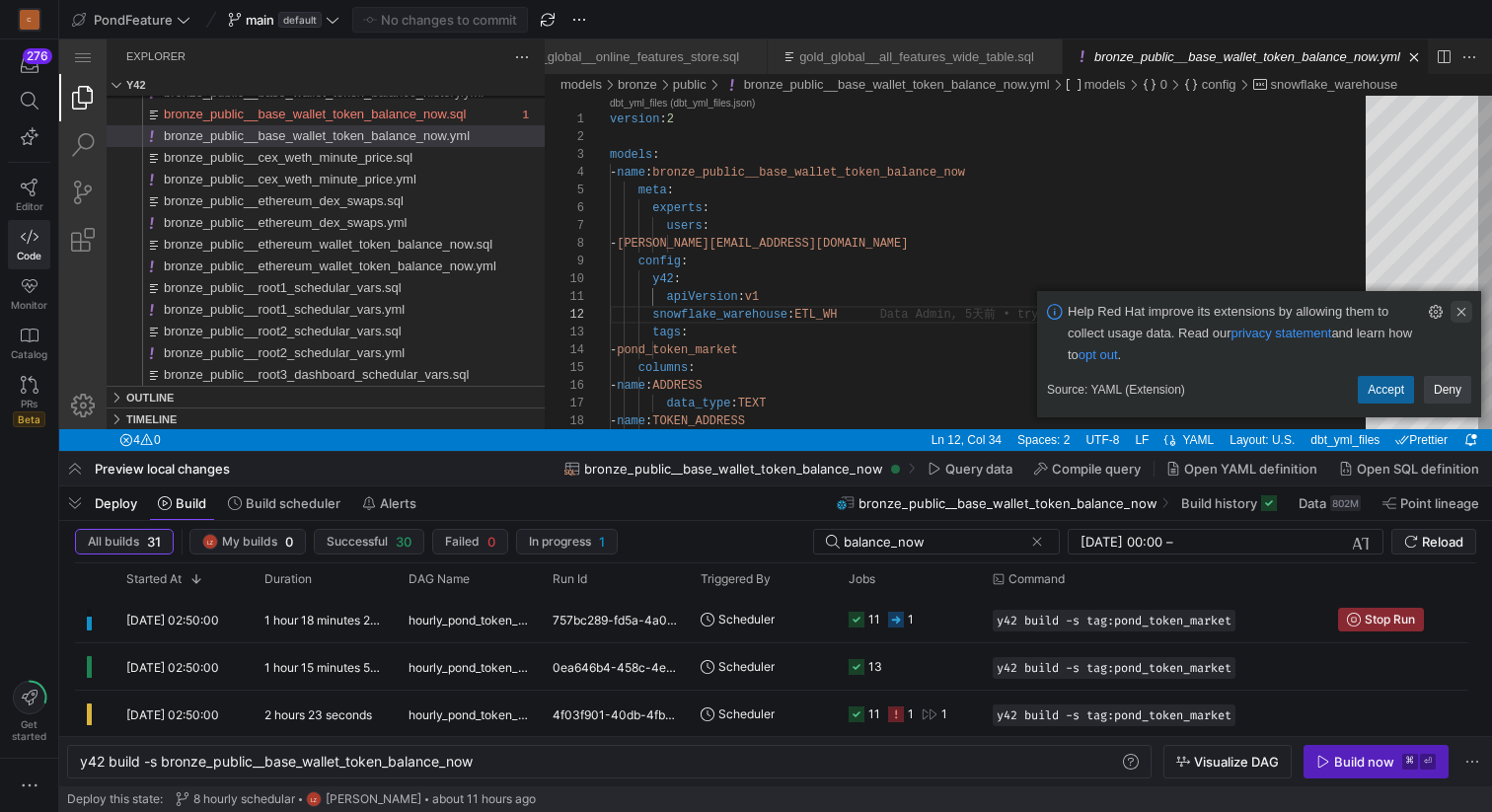
click at [1459, 314] on link "Clear Notification (⌘Backspace)" at bounding box center [1462, 312] width 22 height 22
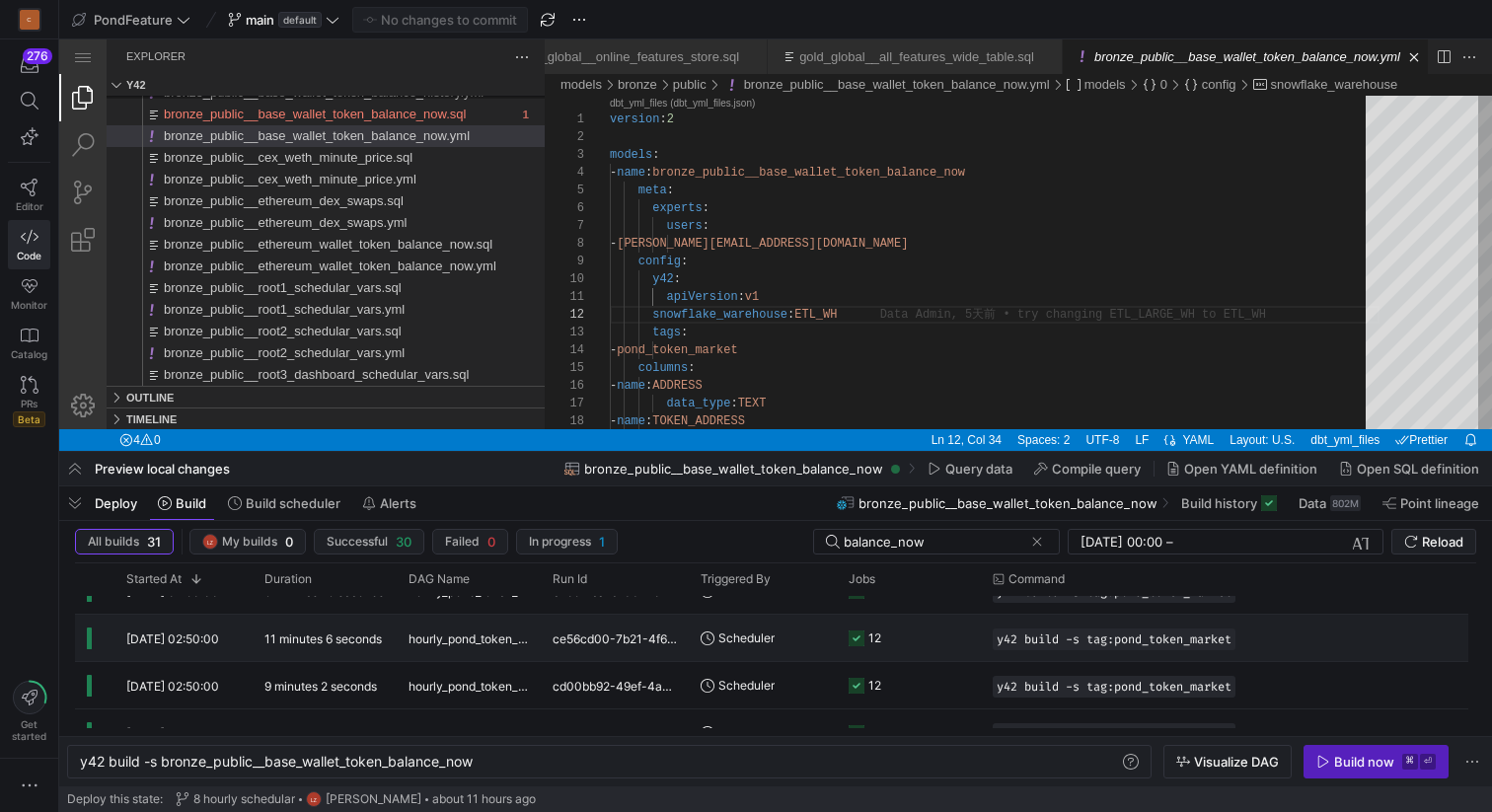
scroll to position [649, 0]
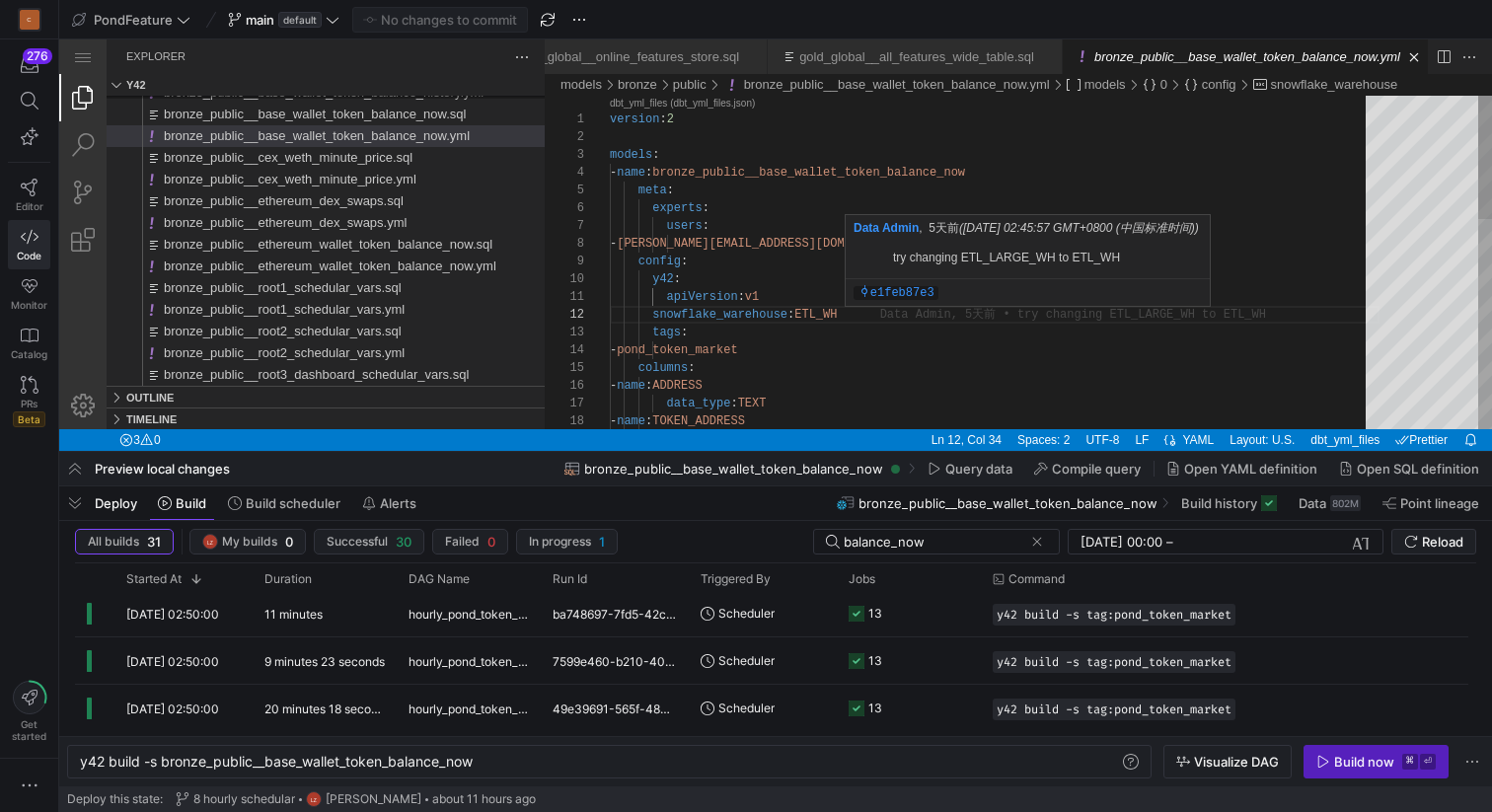
click at [1162, 315] on div "- name : TOKEN_ADDRESS data_type : TEXT - name : ADDRESS columns : - pond_token…" at bounding box center [995, 545] width 769 height 899
click at [1010, 253] on p "try changing ETL_LARGE_WH to ETL_WH" at bounding box center [1028, 258] width 269 height 18
copy p "ETL_LARGE_WH"
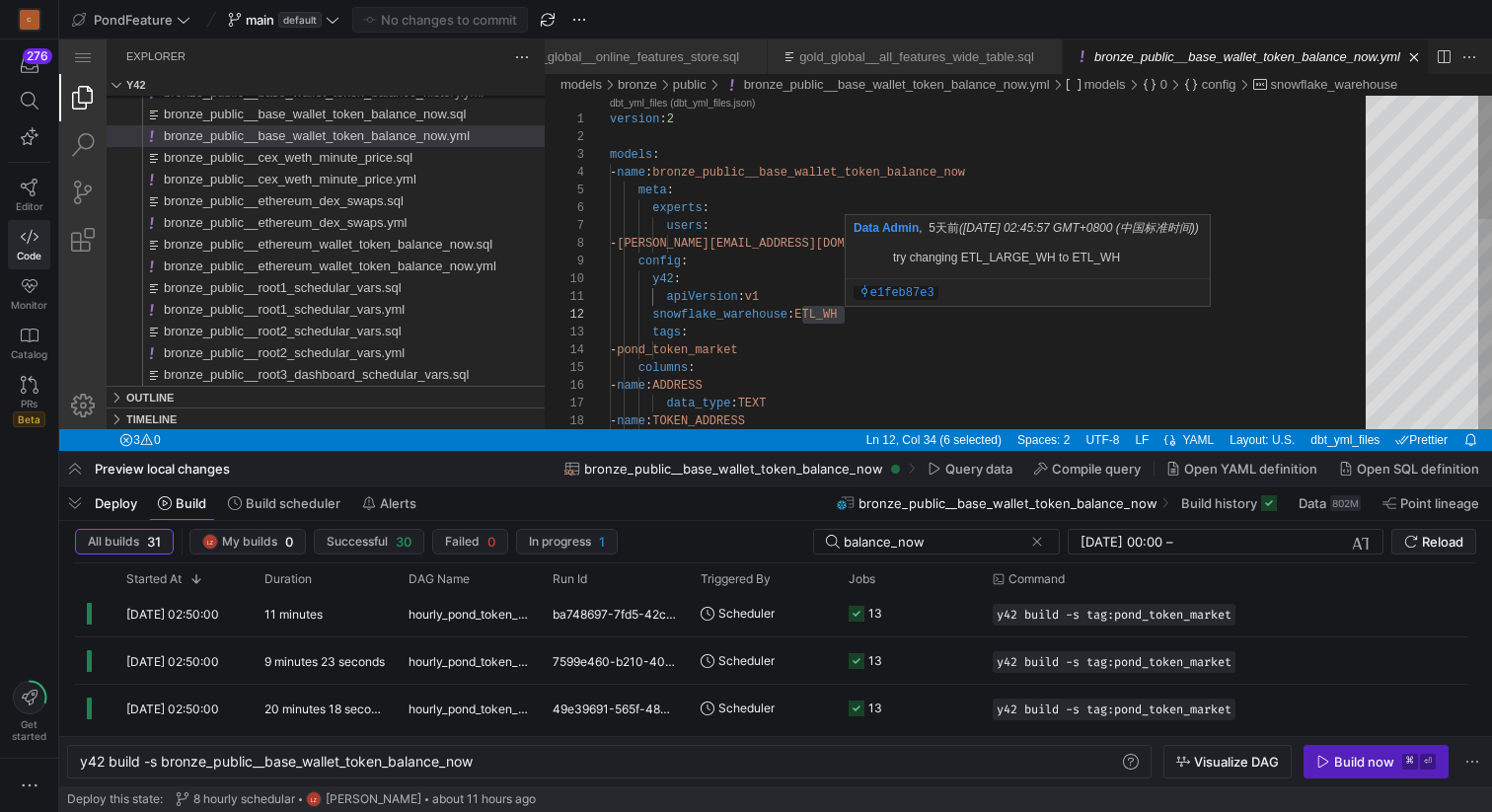
click at [935, 348] on div "- name : TOKEN_ADDRESS data_type : TEXT - name : ADDRESS columns : - pond_token…" at bounding box center [995, 545] width 769 height 899
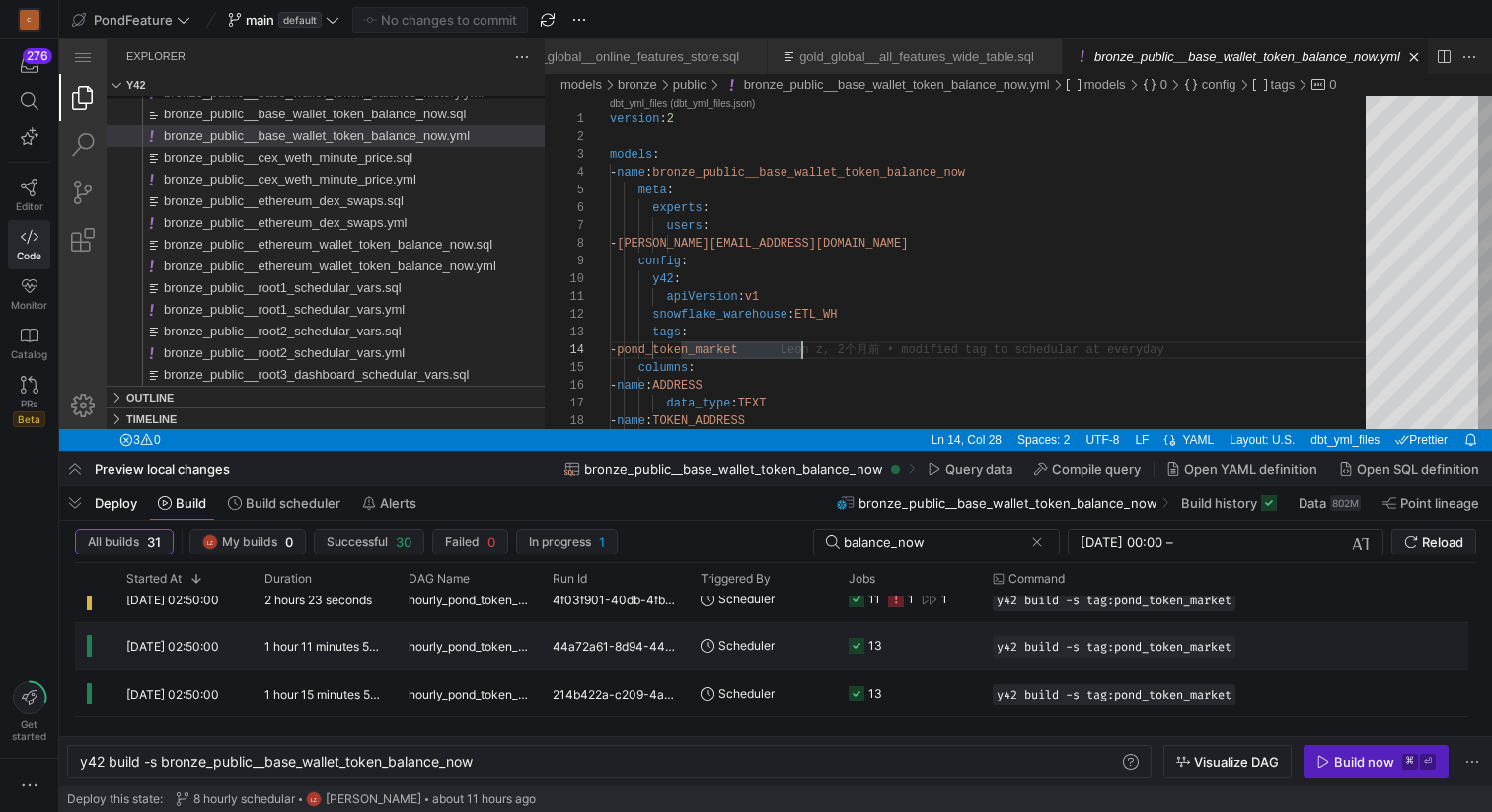
scroll to position [135, 0]
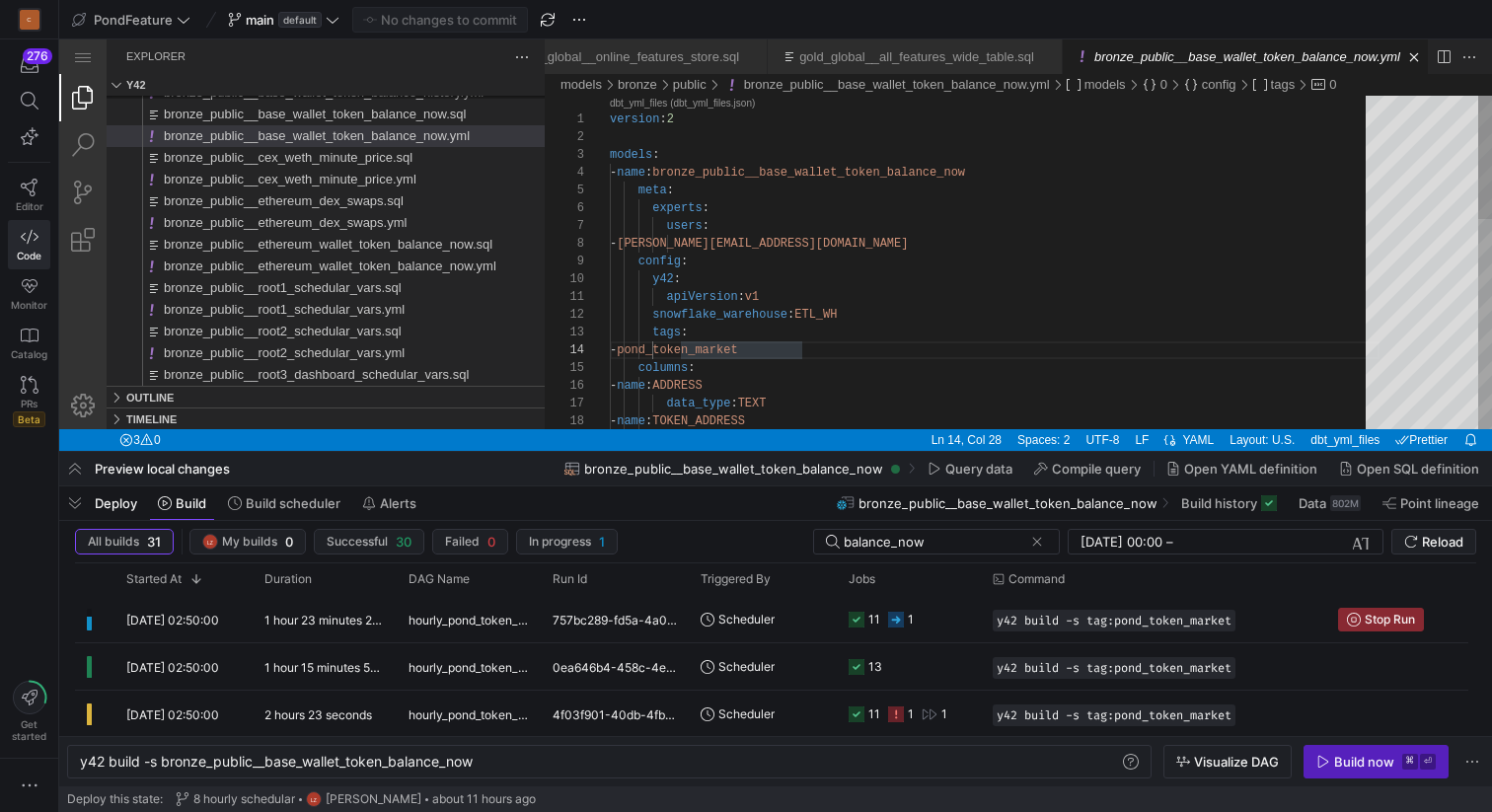
click at [825, 315] on div "- name : TOKEN_ADDRESS data_type : TEXT - name : ADDRESS columns : - pond_token…" at bounding box center [995, 545] width 769 height 899
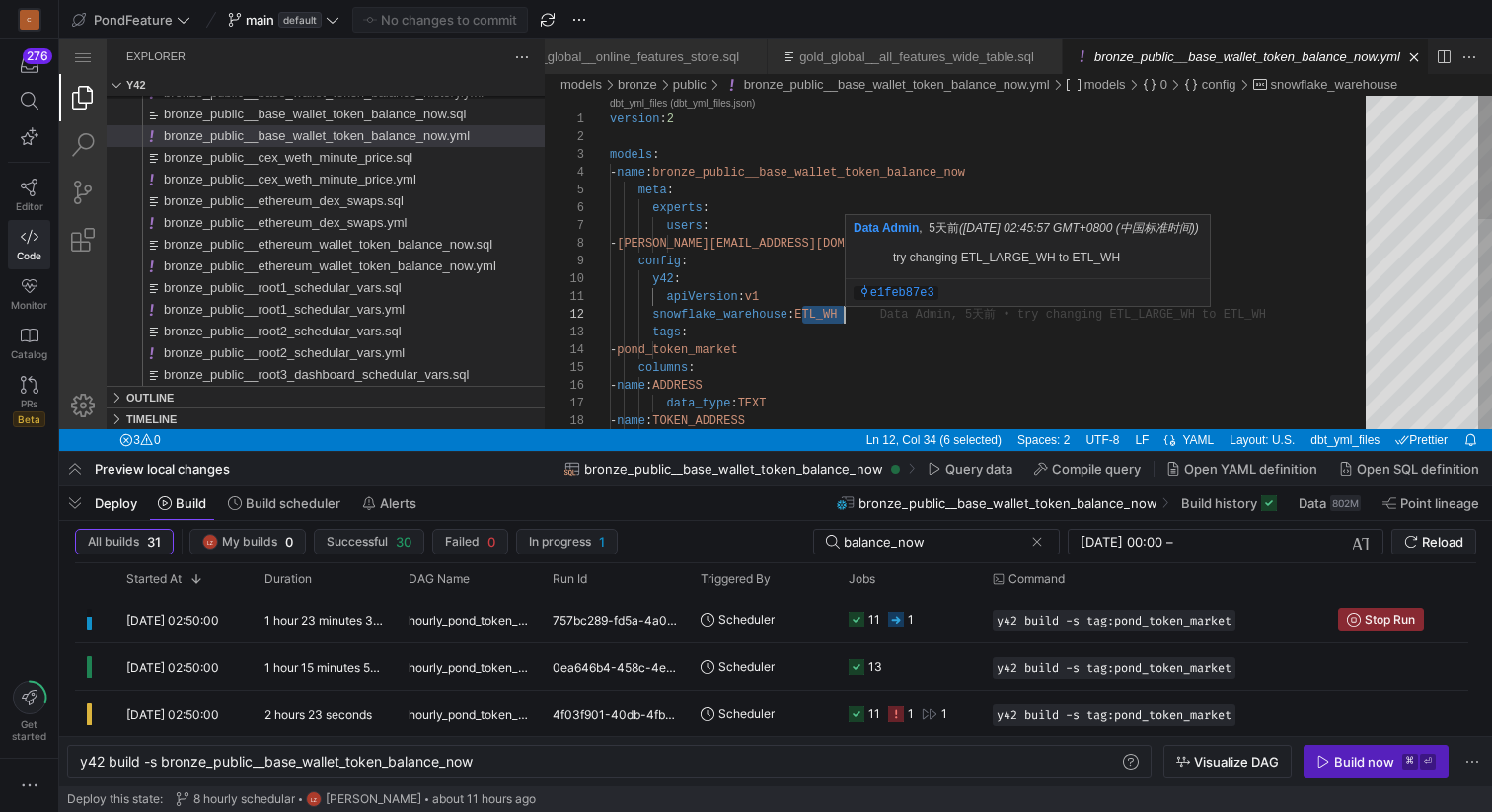
paste textarea "LARGE_"
type textarea "apiVersion: v1 snowflake_warehouse: ETL_LARGE_WH tags: - pond_token_market colu…"
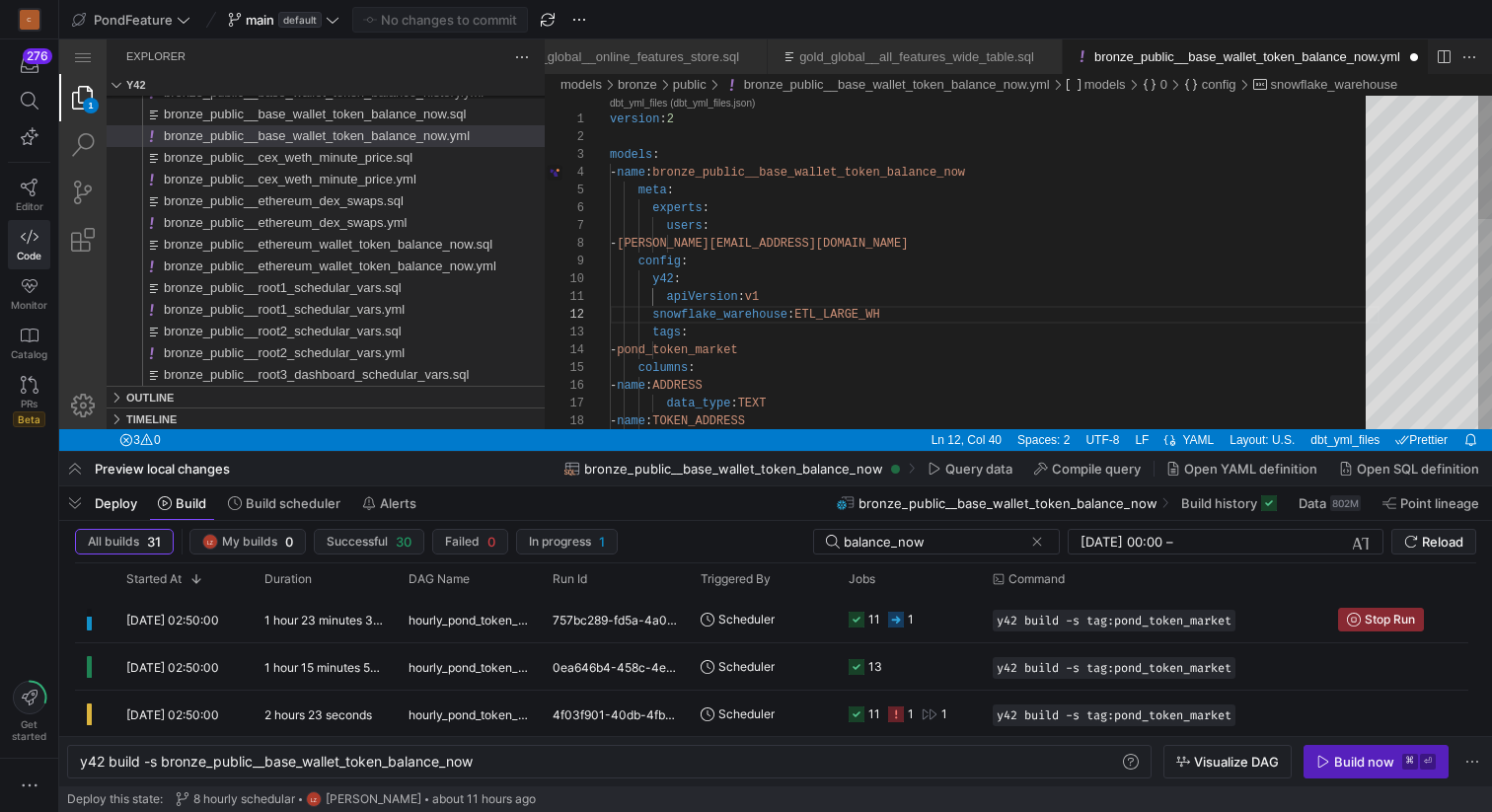
click at [909, 318] on div "- name : TOKEN_ADDRESS data_type : TEXT - name : ADDRESS columns : - pond_token…" at bounding box center [995, 545] width 769 height 899
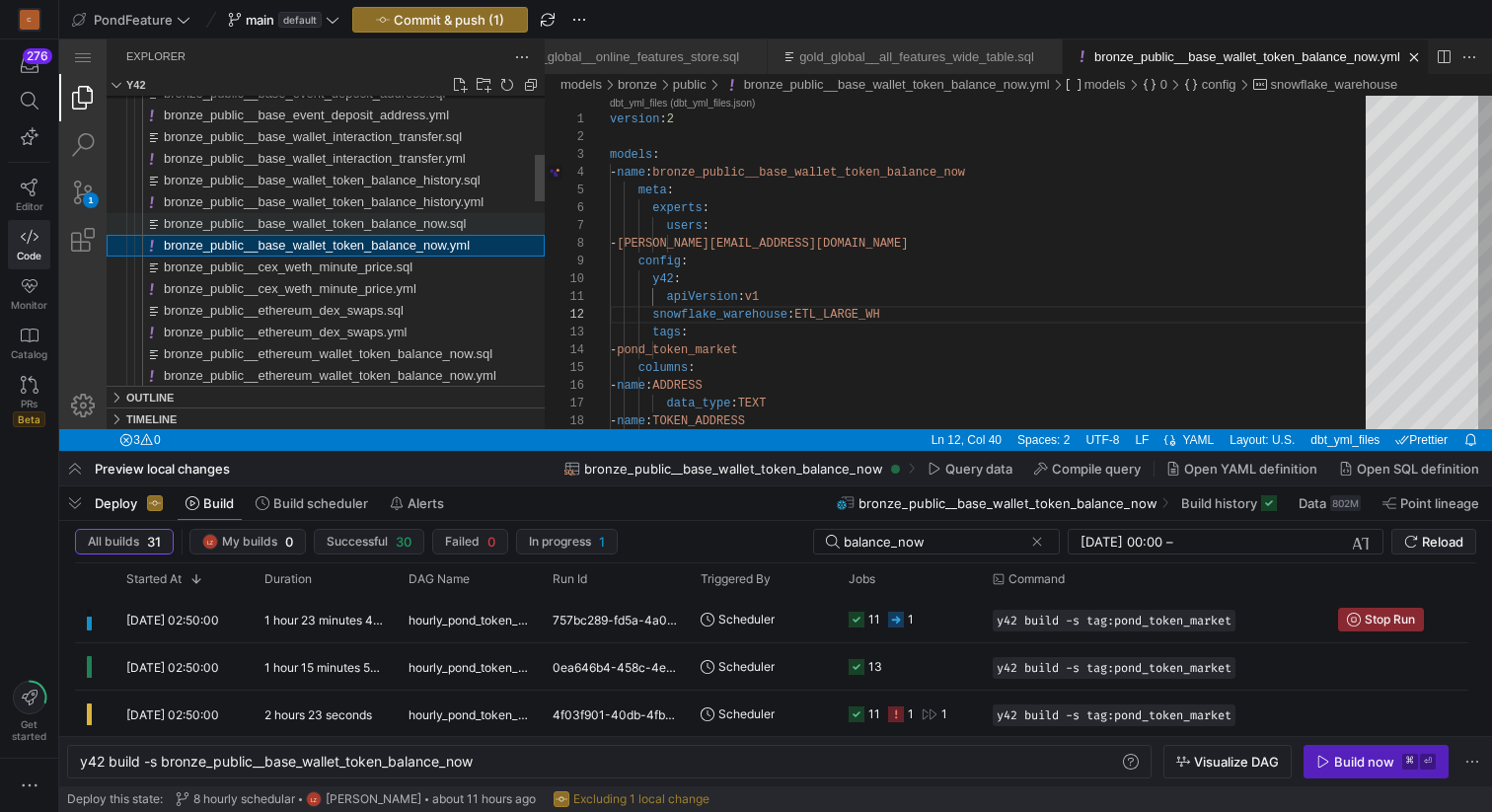
click at [334, 224] on span "bronze_public__base_wallet_token_balance_now.sql" at bounding box center [314, 223] width 302 height 15
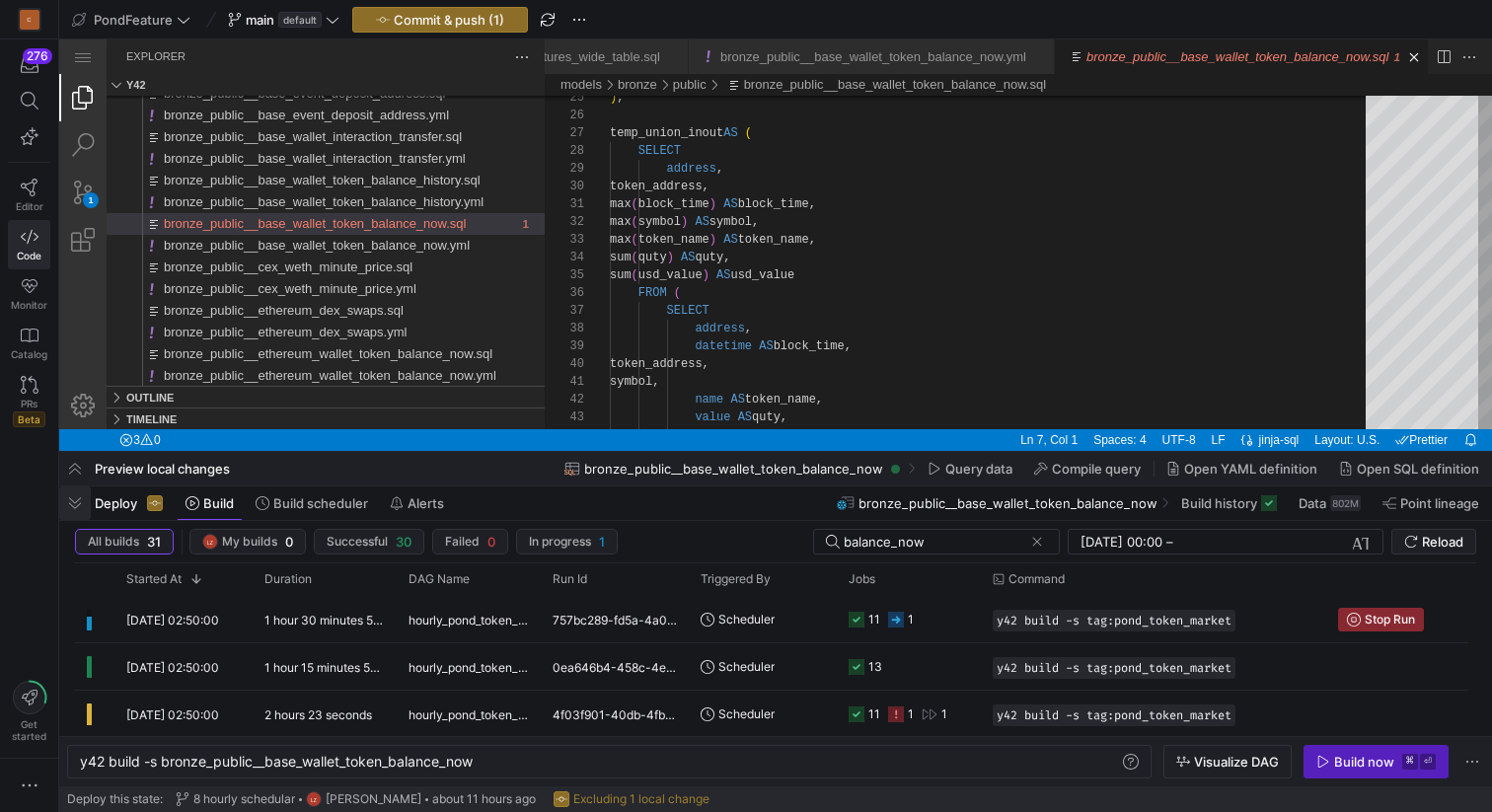
click at [69, 500] on span "button" at bounding box center [75, 503] width 32 height 34
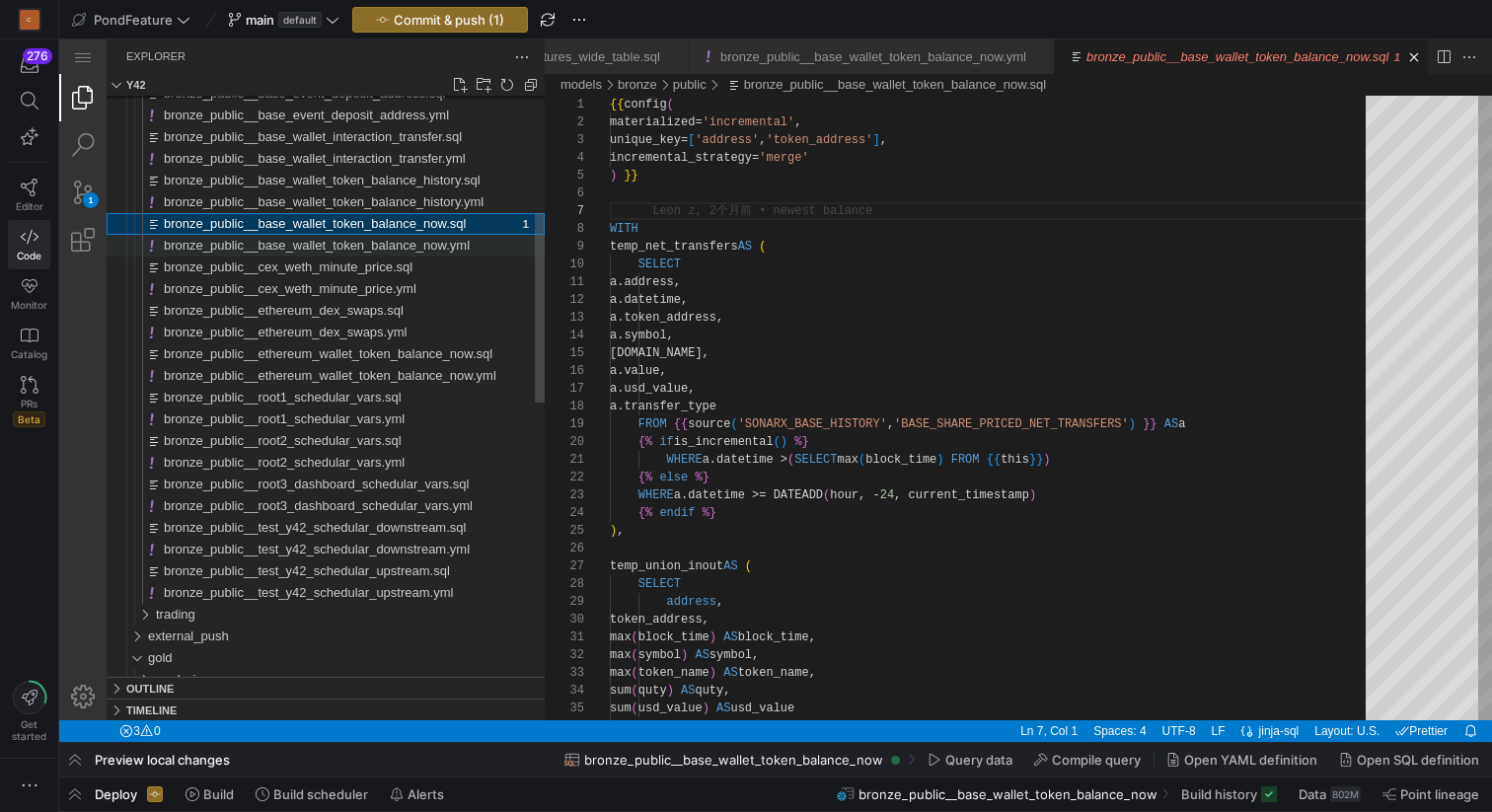
click at [354, 249] on span "bronze_public__base_wallet_token_balance_now.yml" at bounding box center [316, 245] width 306 height 15
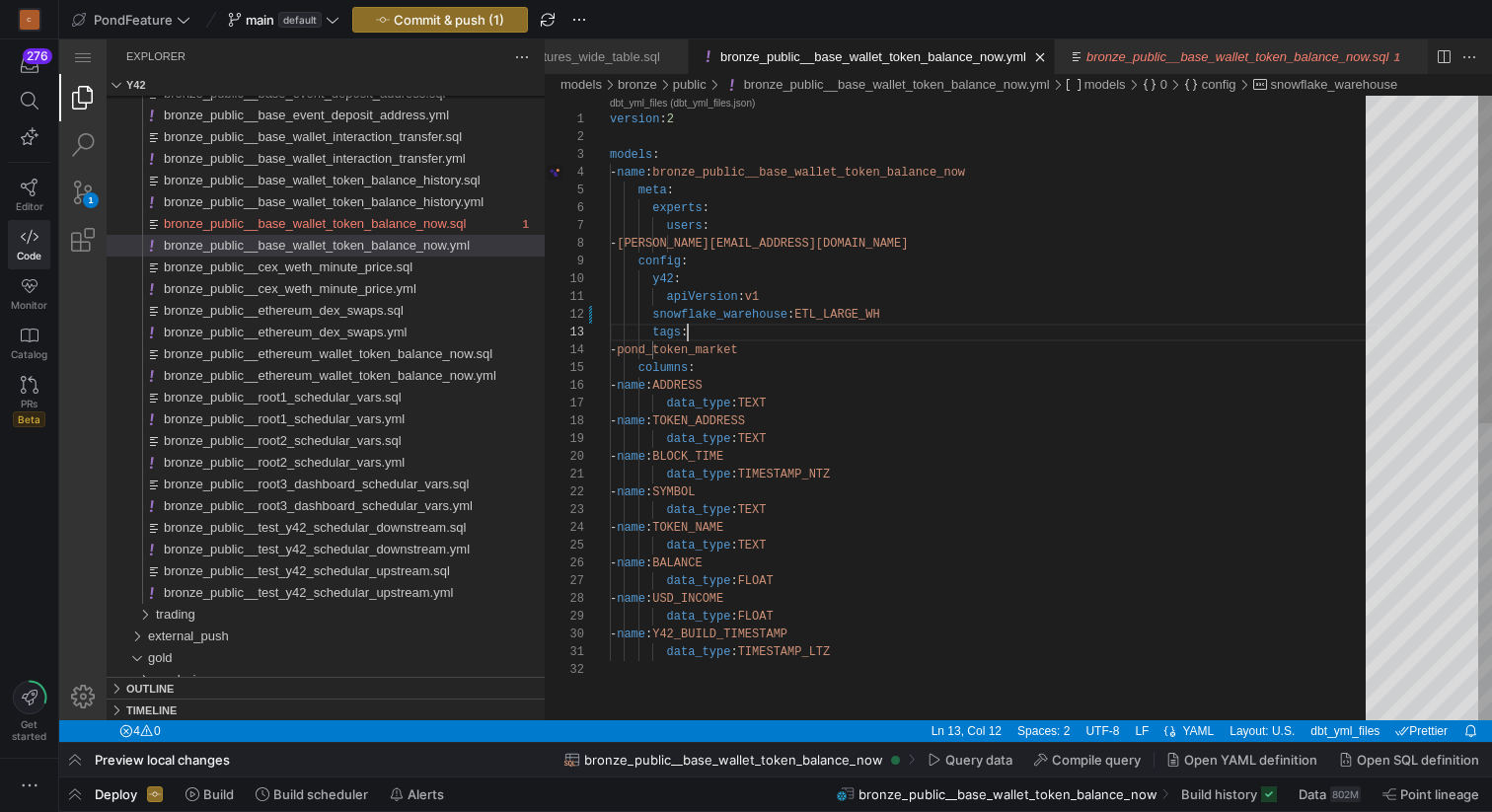
scroll to position [36, 78]
click at [887, 326] on div "version : 2 models : - name : bronze_public__base_wallet_token_balance_now meta…" at bounding box center [995, 690] width 769 height 1190
type textarea "apiVersion: v1 snowflake_warehouse: ETL_WH tags: - pond_token_market columns: -…"
click at [887, 326] on div "version : 2 models : - name : bronze_public__base_wallet_token_balance_now meta…" at bounding box center [995, 690] width 769 height 1190
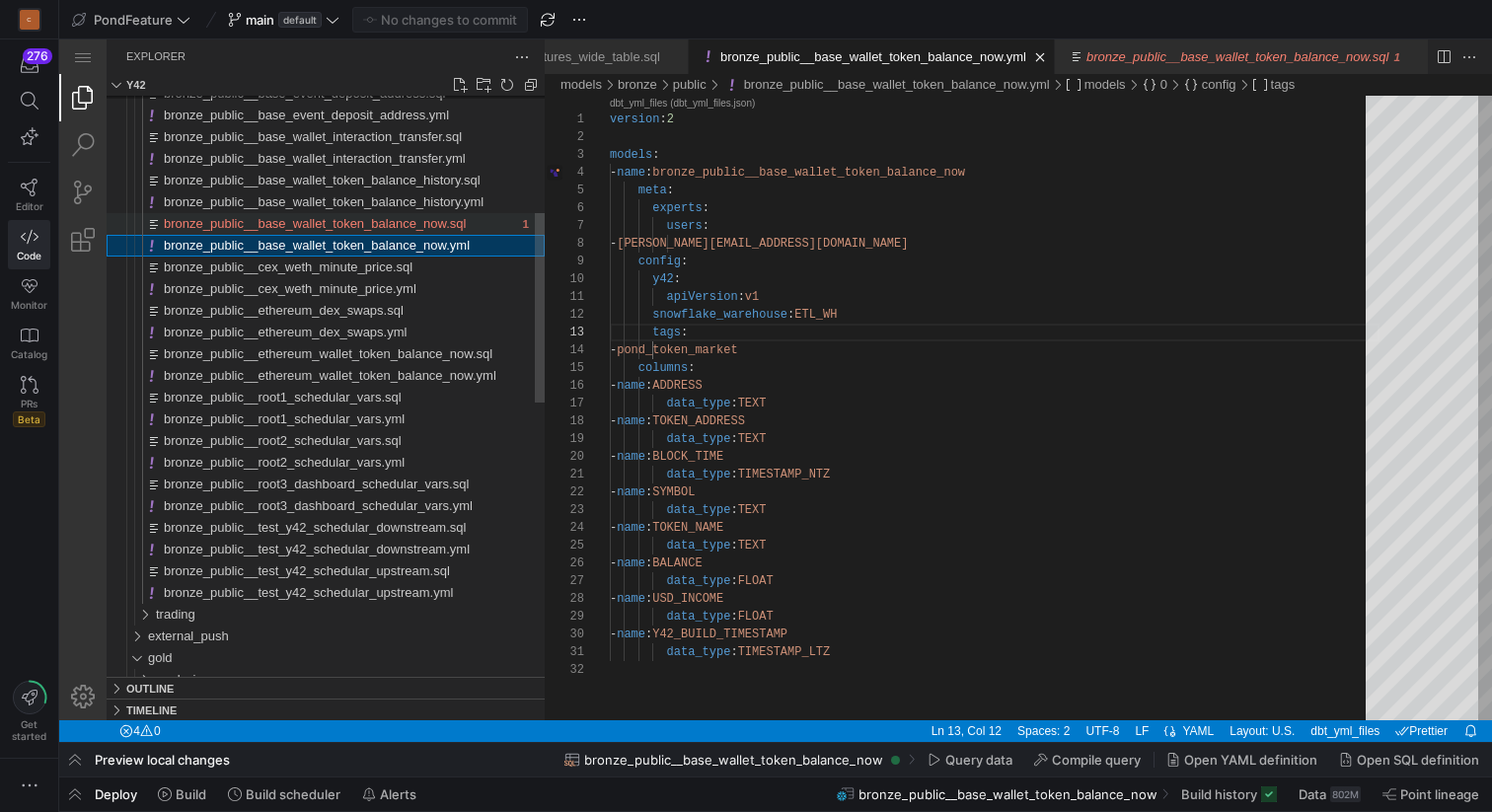
click at [356, 226] on span "bronze_public__base_wallet_token_balance_now.sql" at bounding box center [314, 223] width 302 height 15
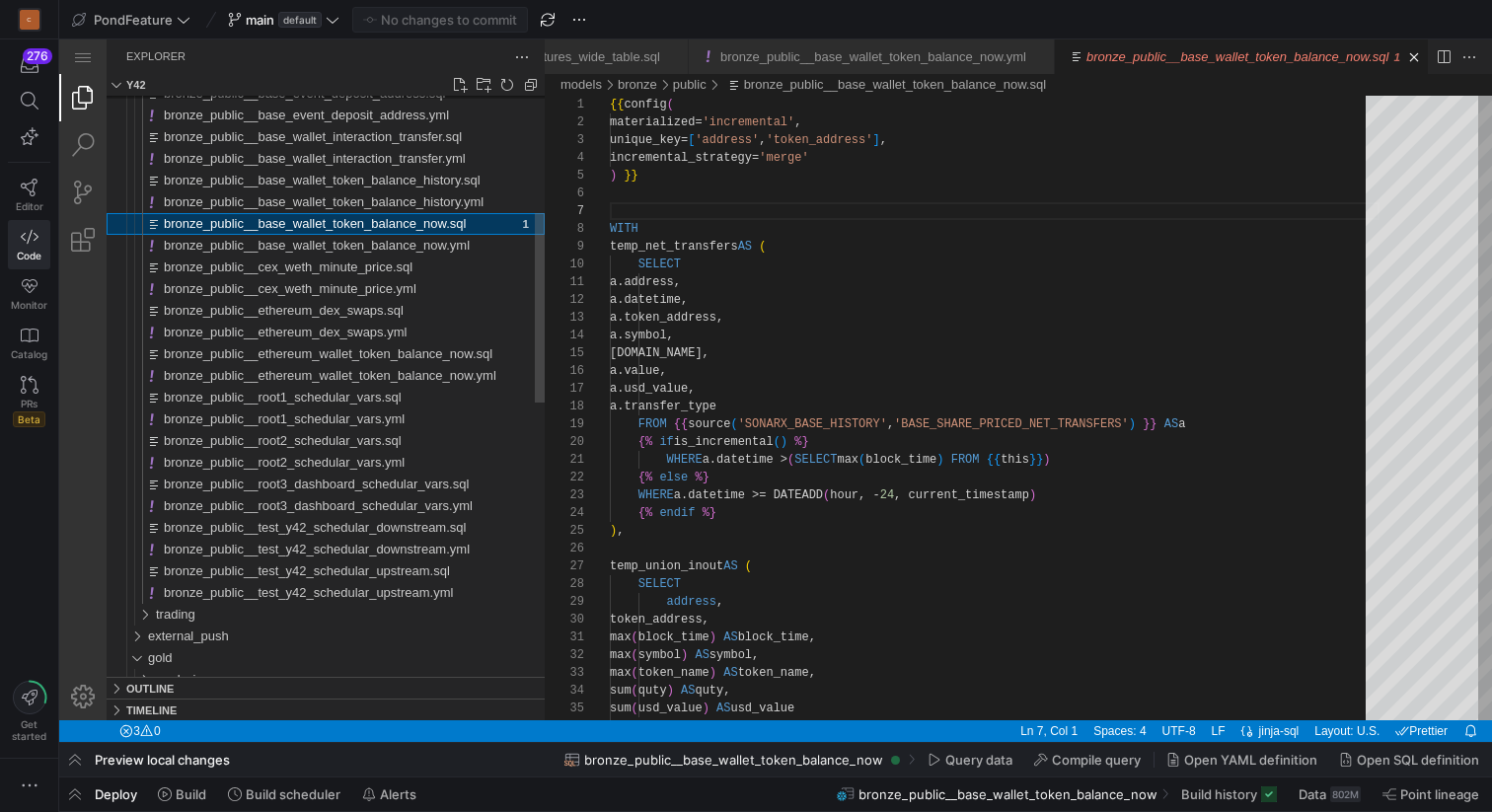
scroll to position [177, 0]
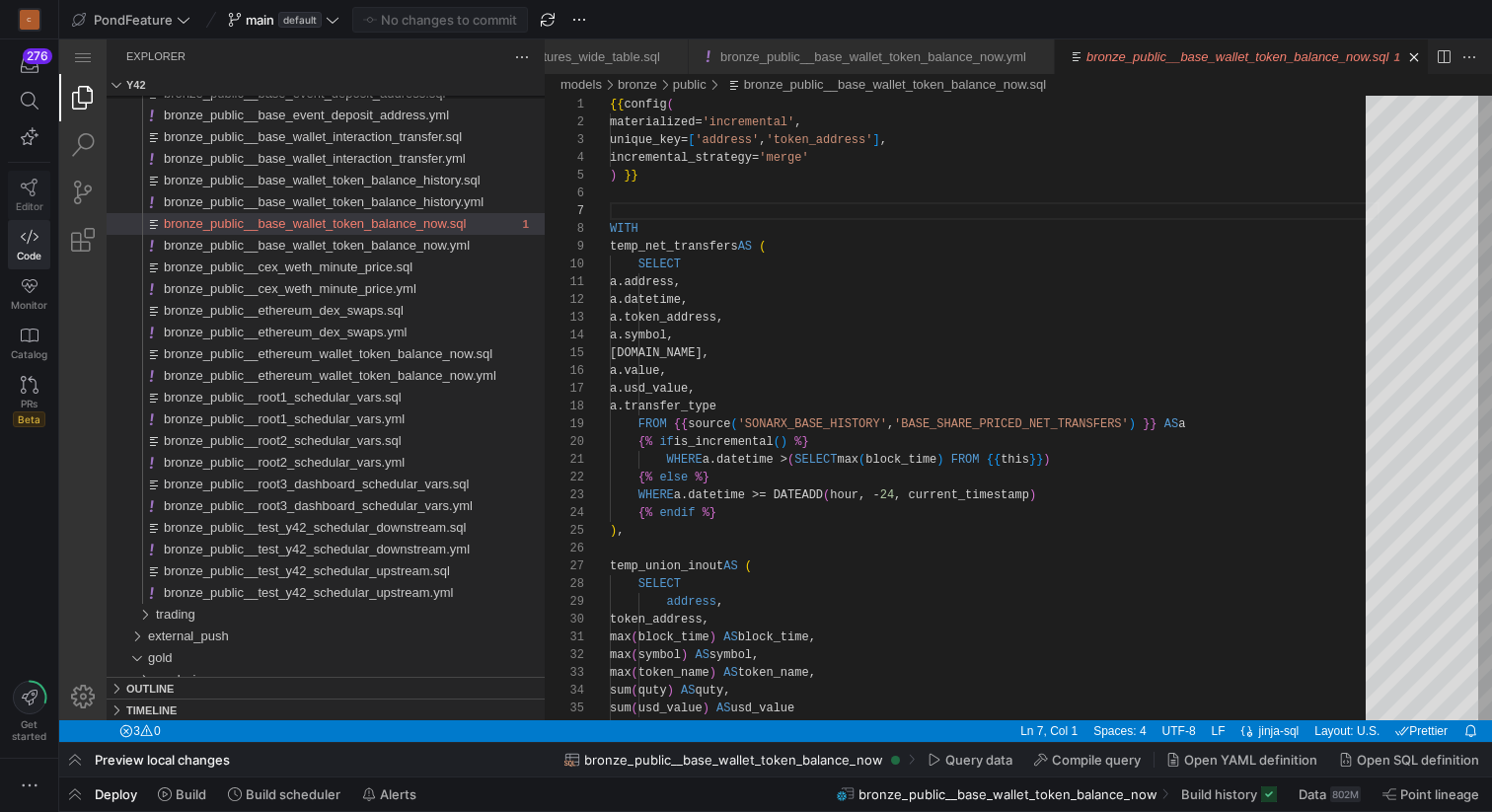
click at [37, 190] on icon at bounding box center [30, 187] width 18 height 18
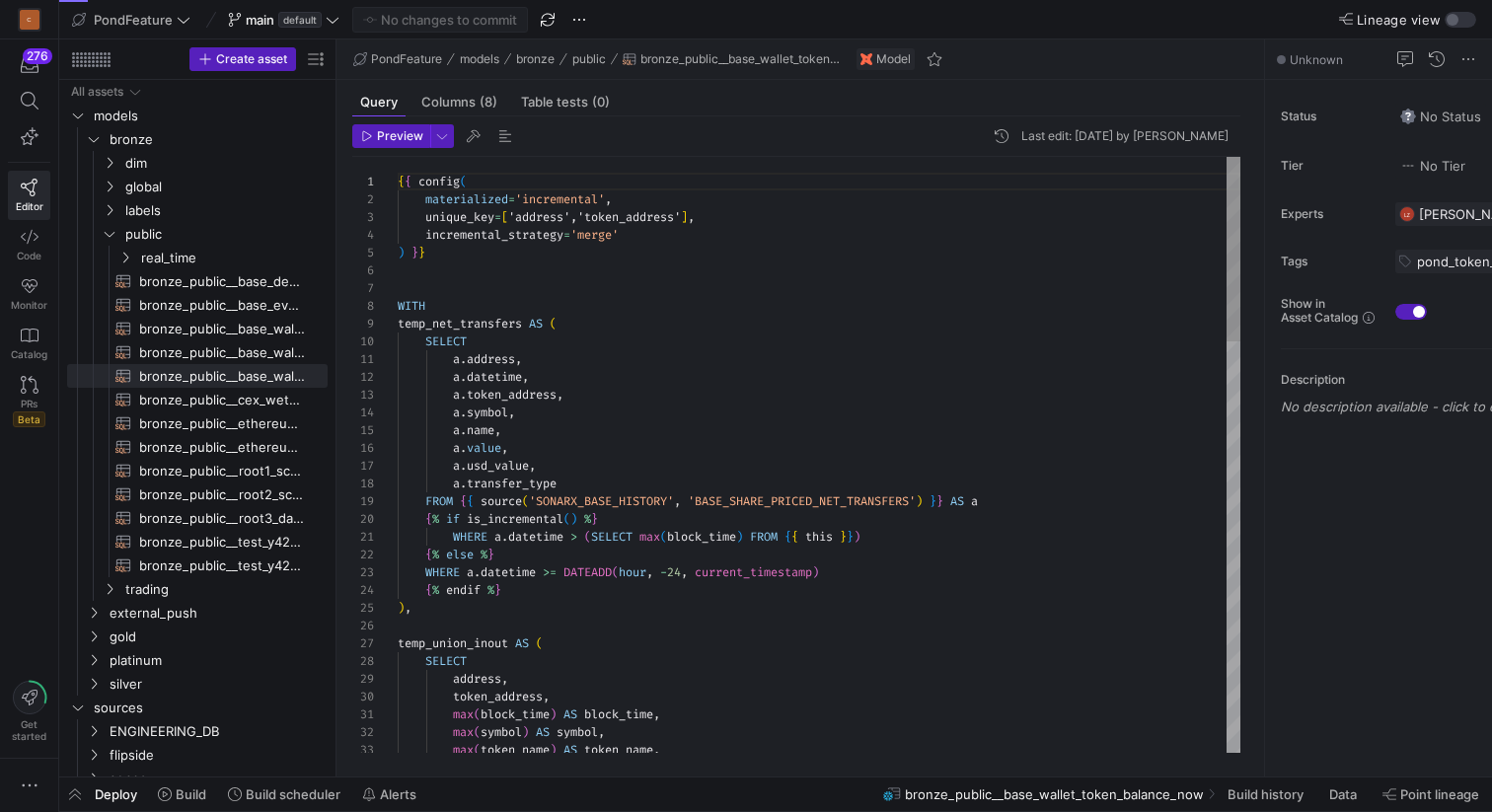
scroll to position [177, 0]
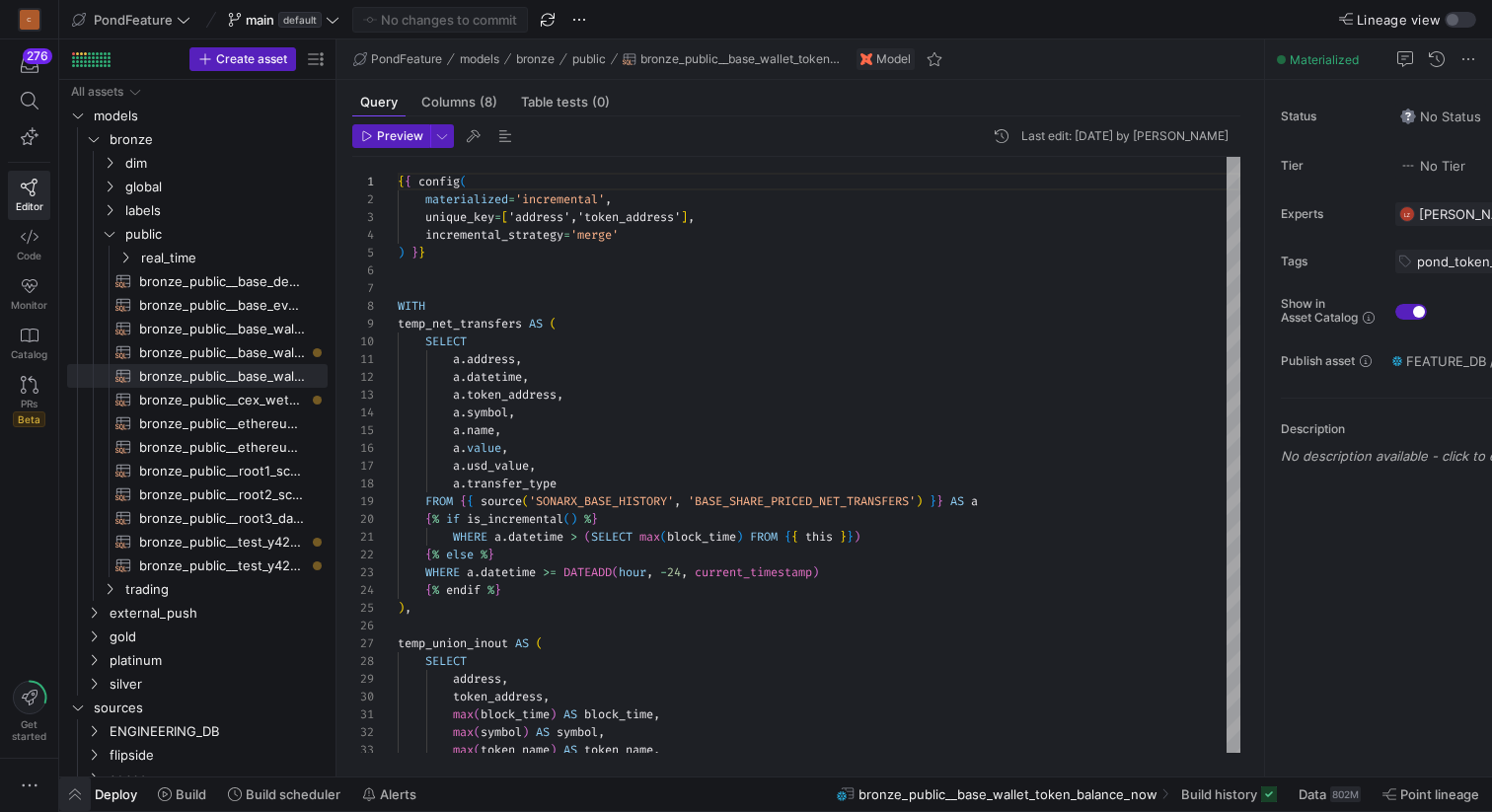
click at [66, 798] on span "button" at bounding box center [75, 794] width 32 height 34
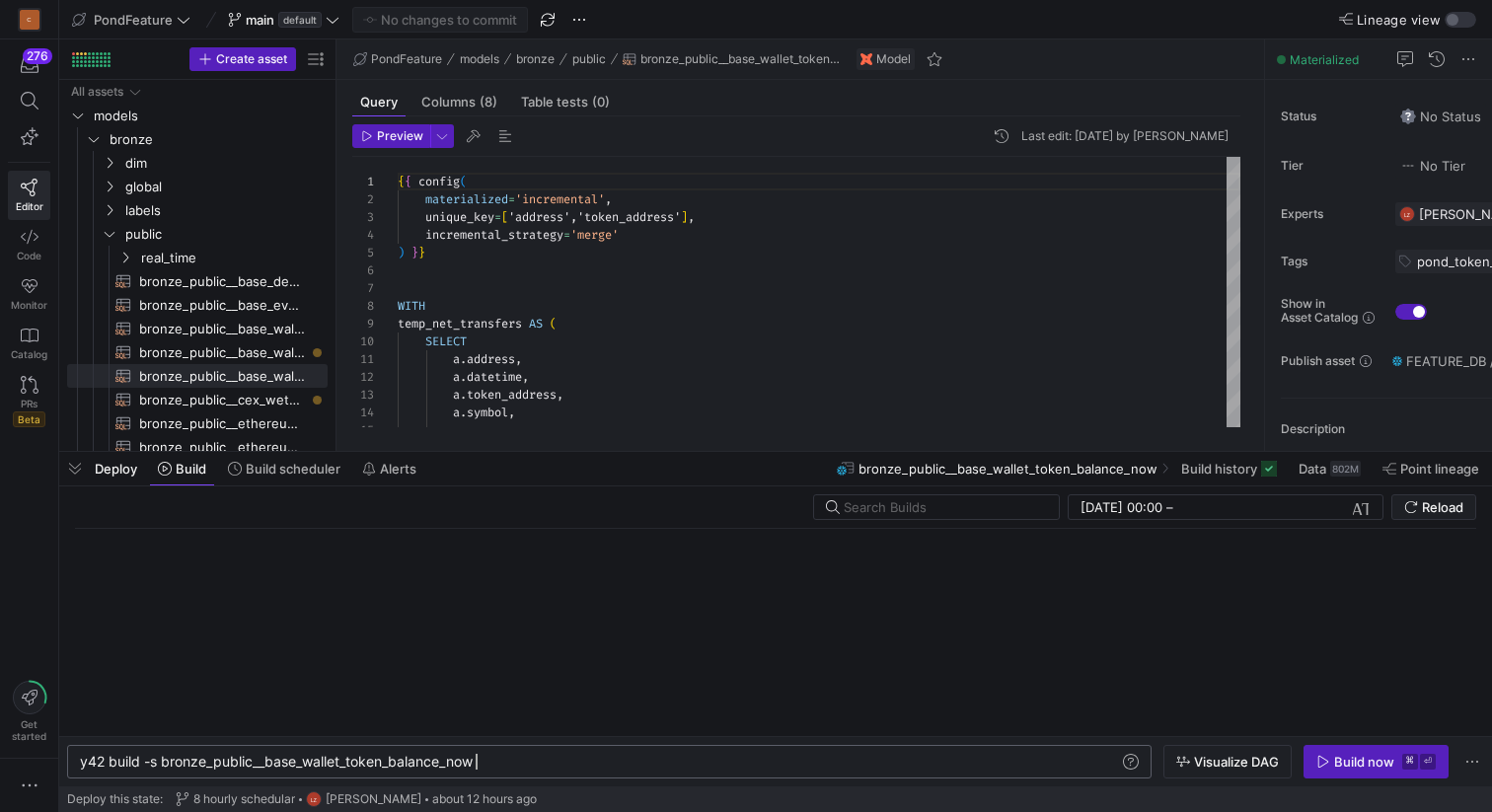
click at [517, 761] on div "y42 build -s bronze_public__base_wallet_token_bala nce_now" at bounding box center [599, 762] width 1040 height 16
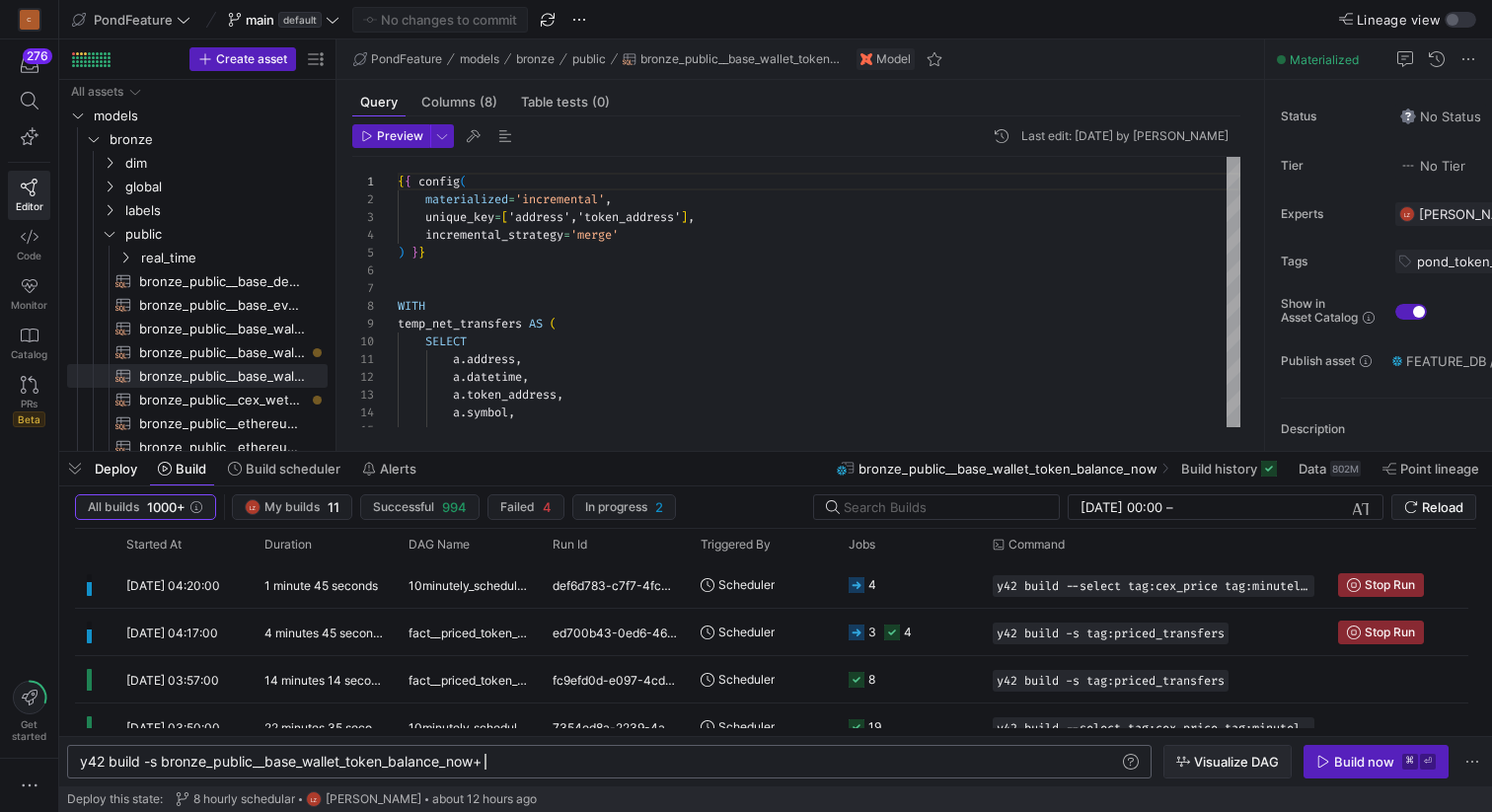
type textarea "y42 build -s bronze_public__base_wallet_token_balance_now+"
click at [1230, 758] on span "Visualize DAG" at bounding box center [1236, 762] width 85 height 16
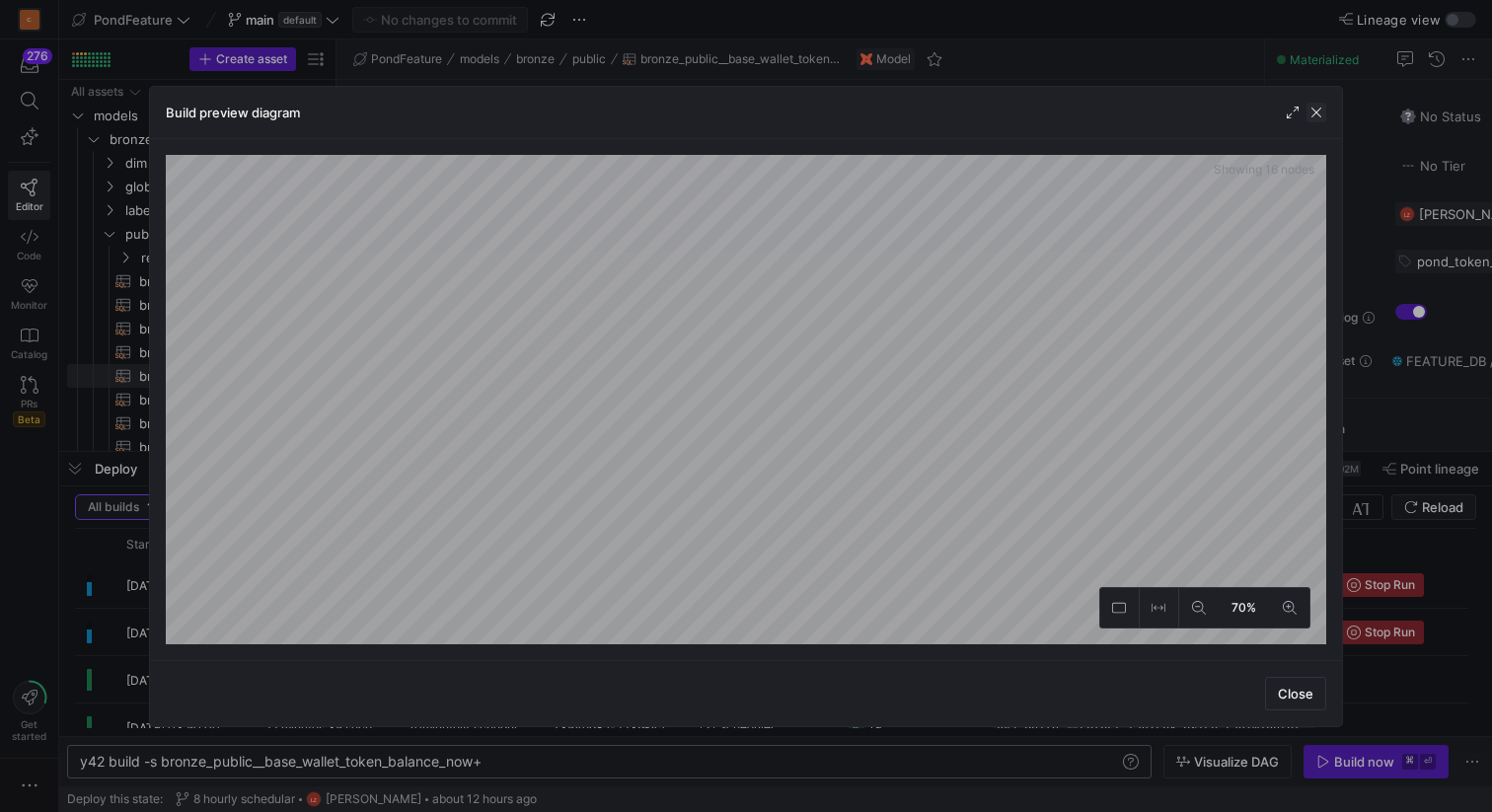
click at [1319, 110] on span "button" at bounding box center [1317, 113] width 20 height 20
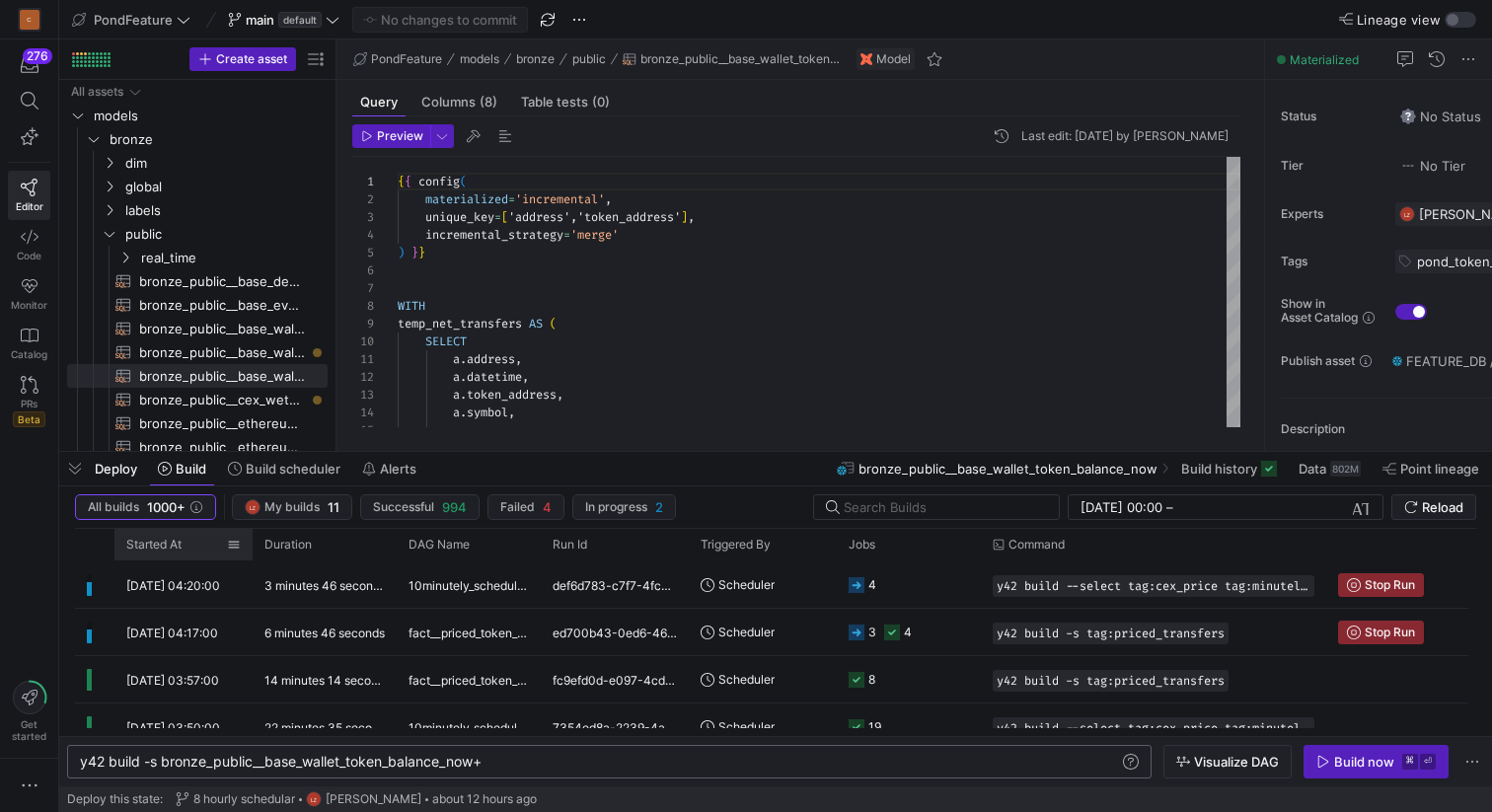
click at [186, 540] on div "Started At" at bounding box center [176, 545] width 101 height 22
click at [186, 540] on span at bounding box center [192, 545] width 22 height 14
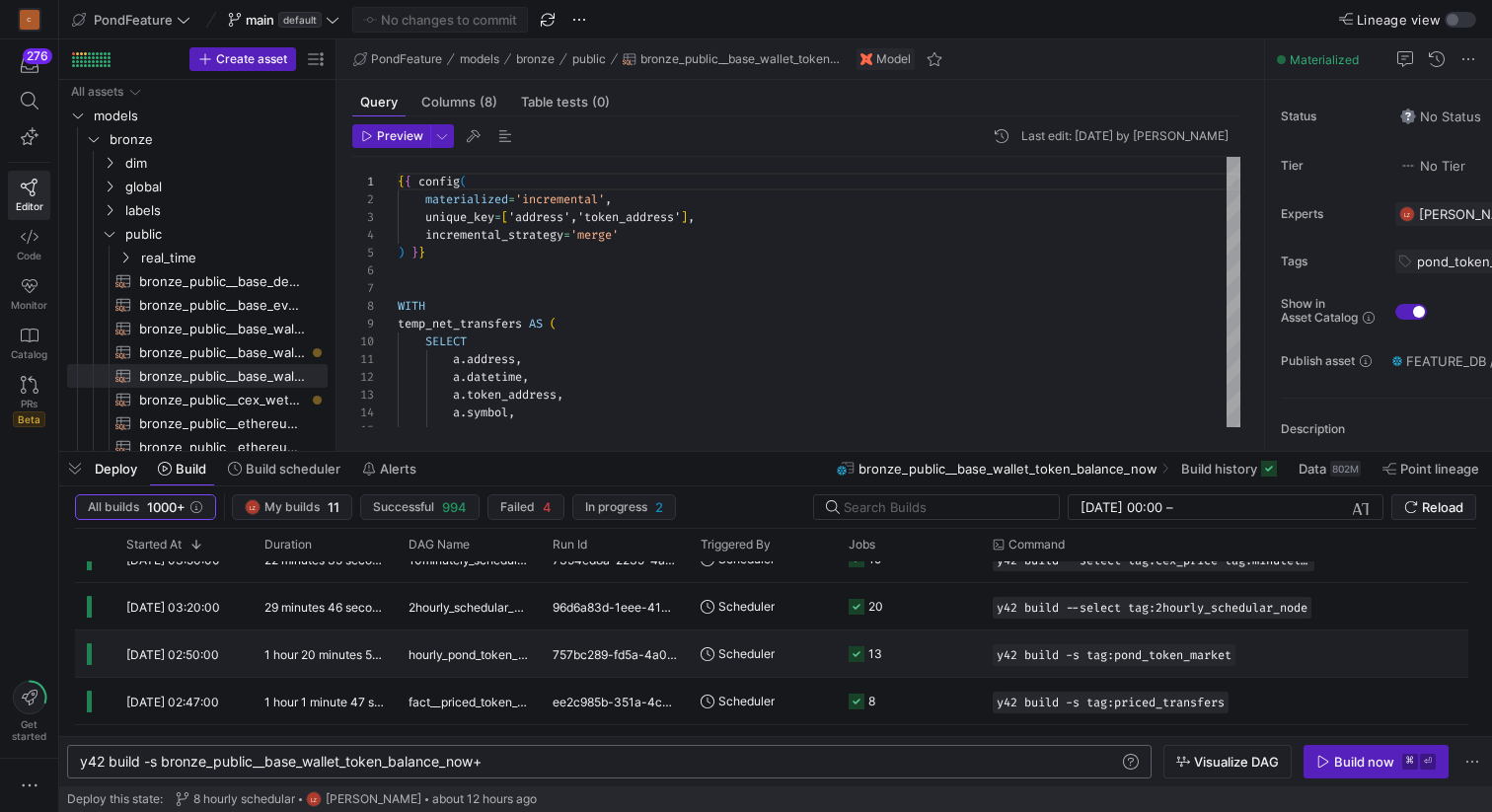
scroll to position [140, 0]
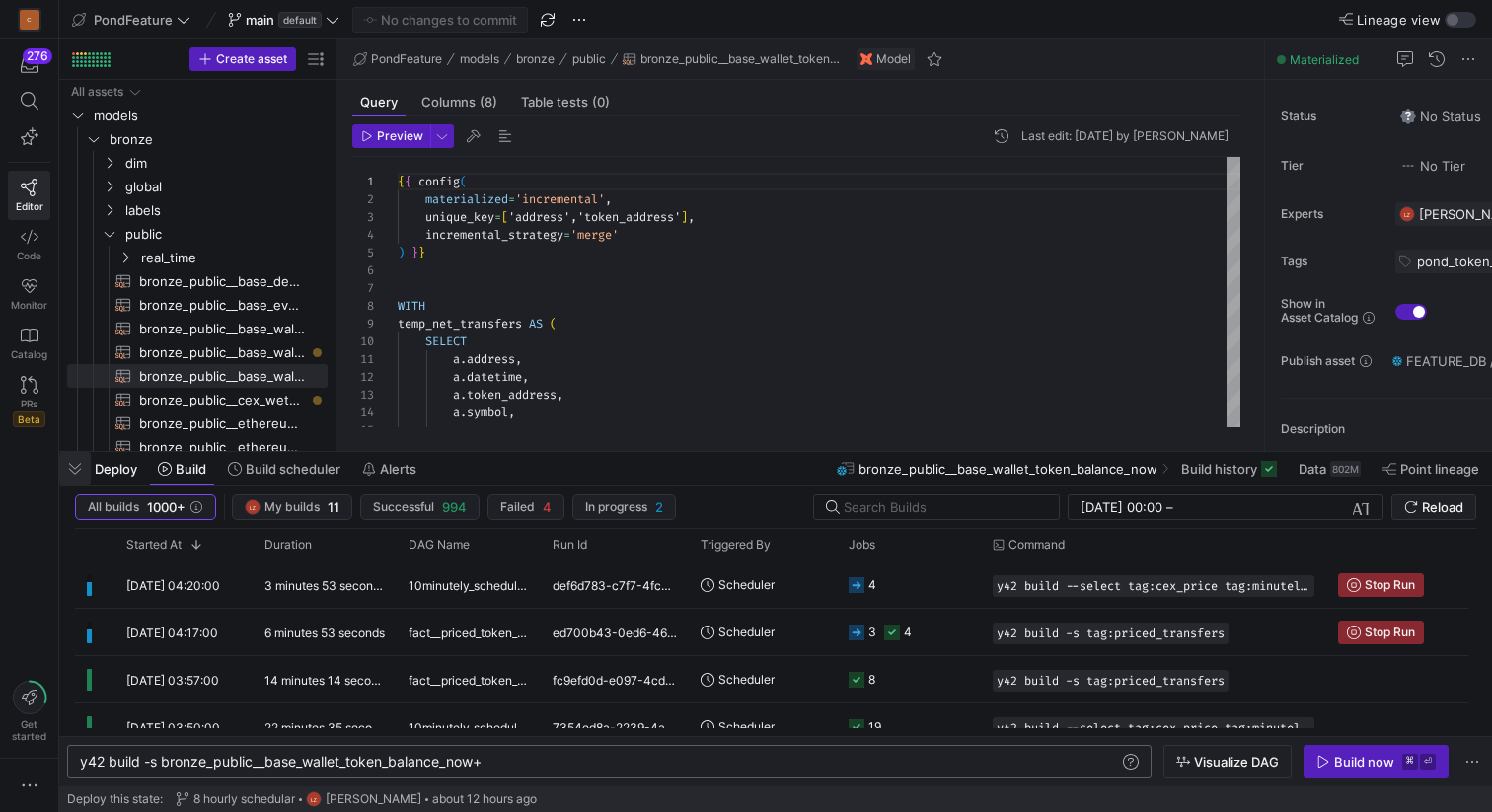
click at [77, 470] on span "button" at bounding box center [75, 469] width 32 height 34
